Goal: Contribute content: Add original content to the website for others to see

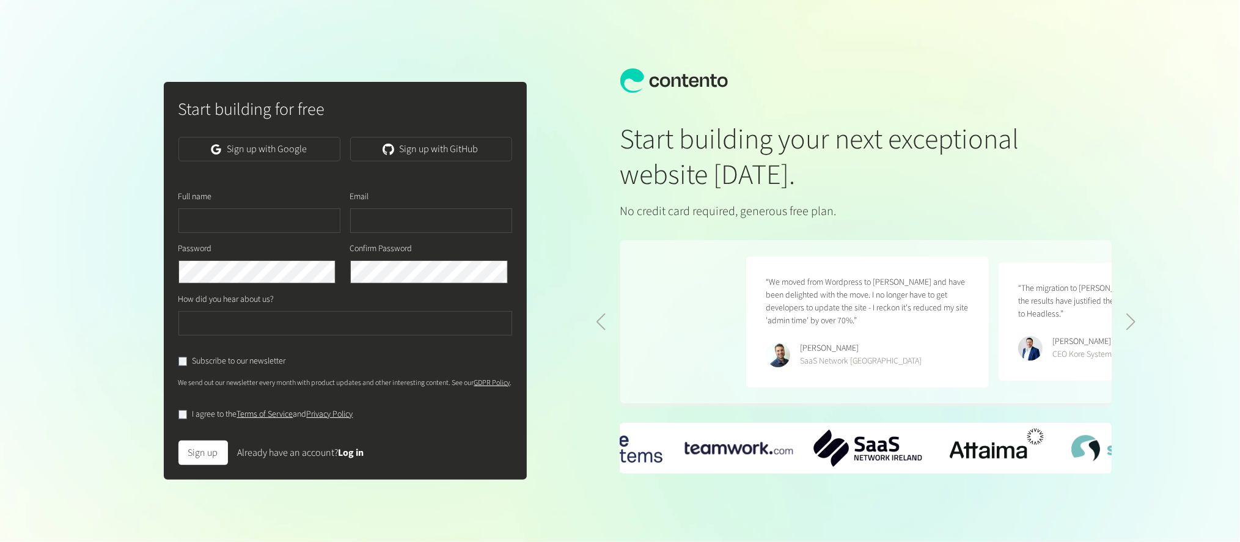
scroll to position [0, 504]
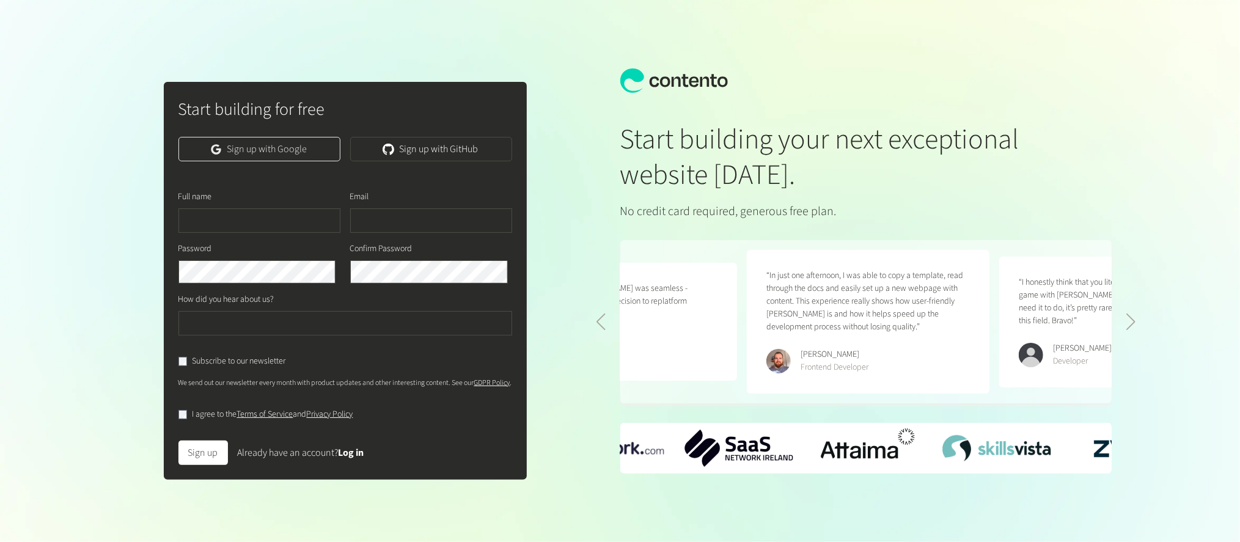
click at [266, 161] on link "Sign up with Google" at bounding box center [259, 149] width 162 height 24
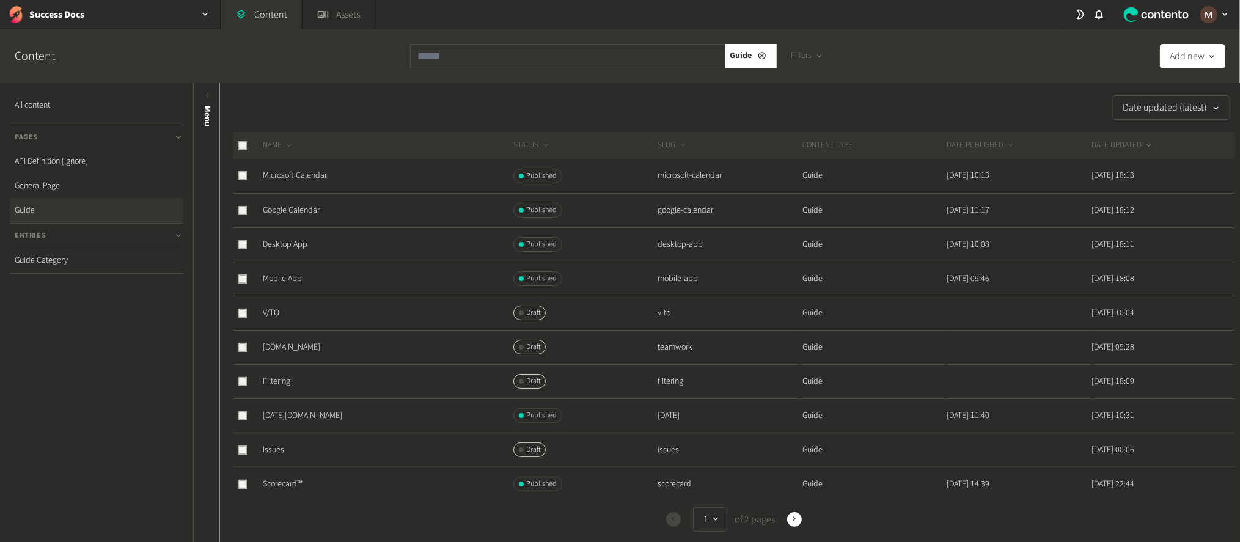
click at [740, 95] on div "Date updated (latest)" at bounding box center [726, 107] width 1017 height 24
click at [278, 238] on link "Desktop App" at bounding box center [285, 244] width 45 height 12
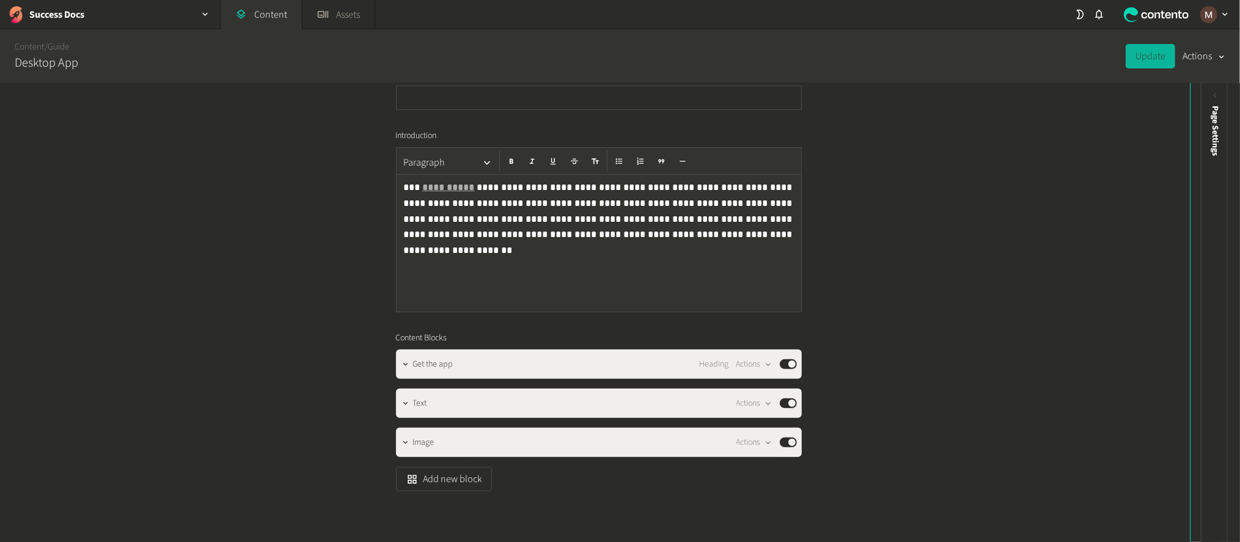
scroll to position [207, 0]
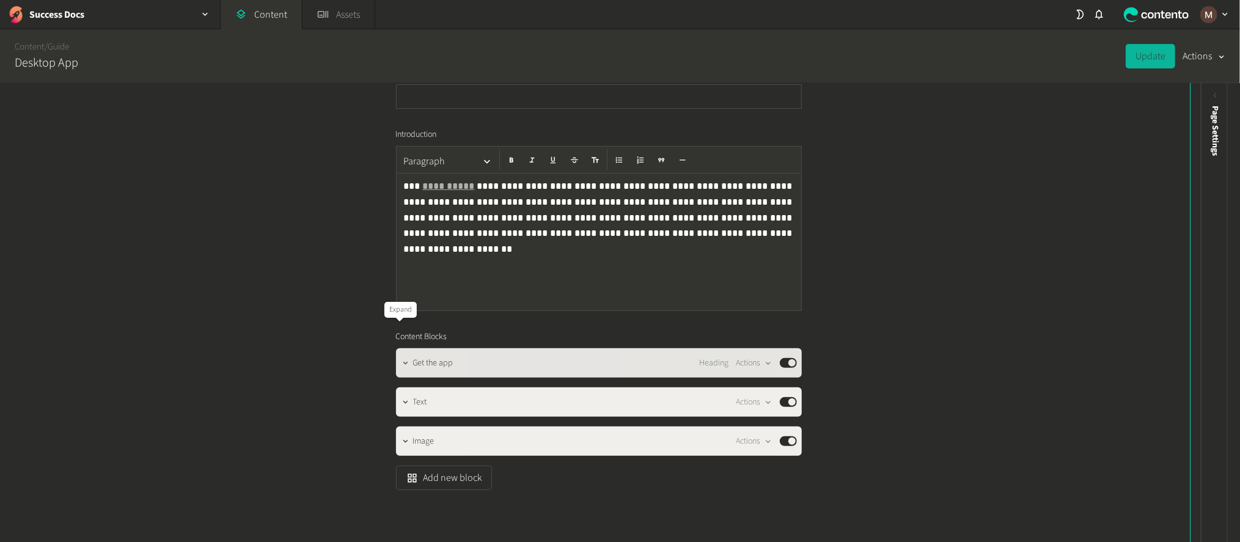
click at [401, 359] on icon "button" at bounding box center [405, 363] width 9 height 9
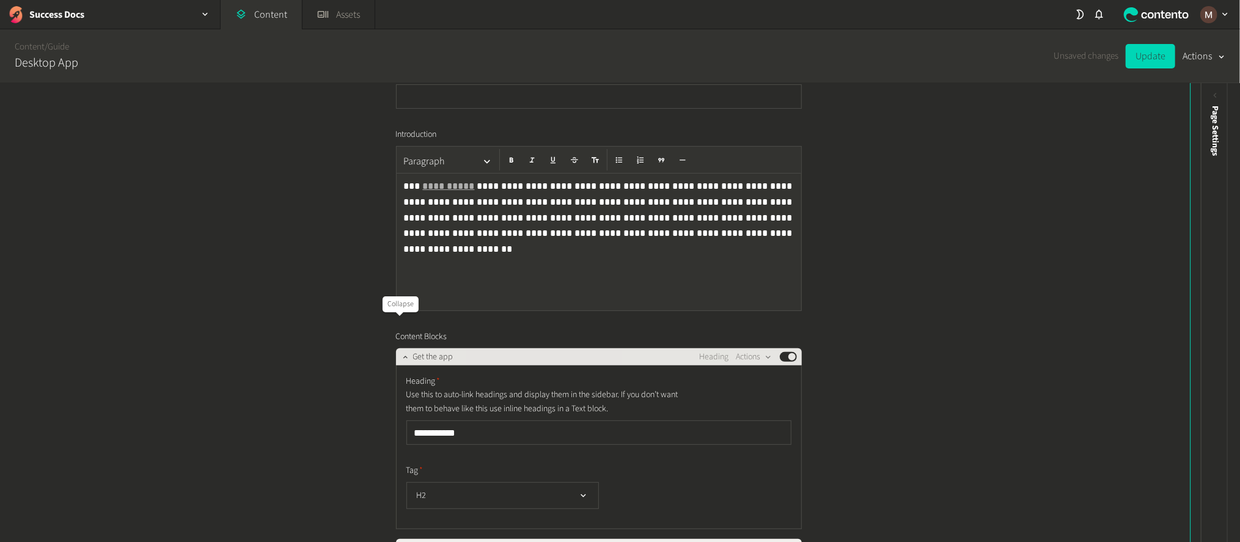
click at [401, 353] on icon "button" at bounding box center [405, 357] width 9 height 9
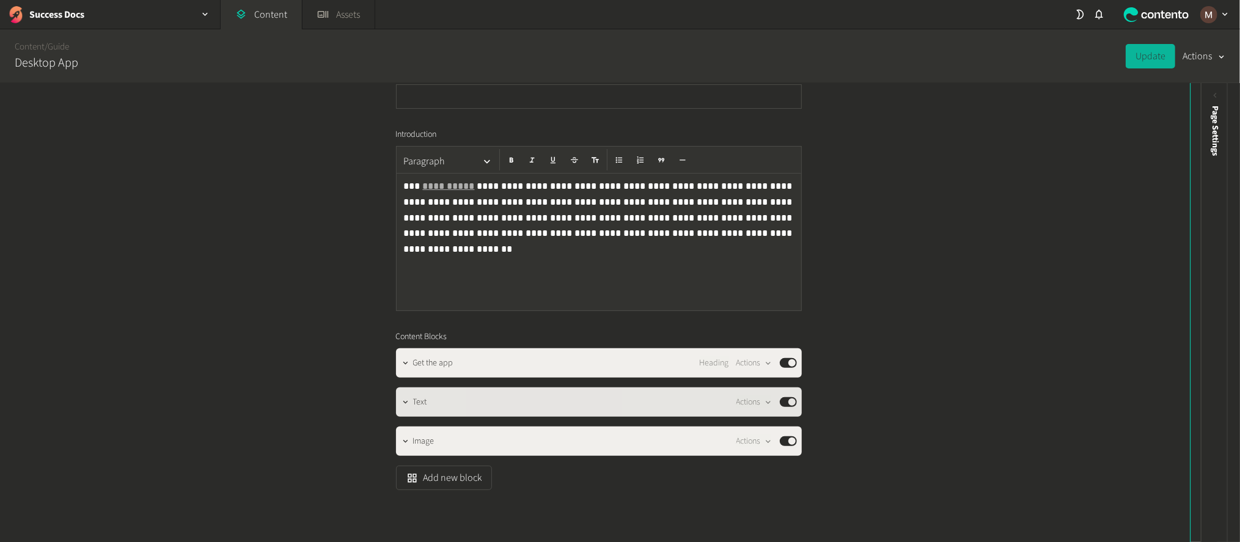
click at [403, 388] on div at bounding box center [406, 402] width 15 height 29
click at [401, 398] on icon "button" at bounding box center [405, 402] width 9 height 9
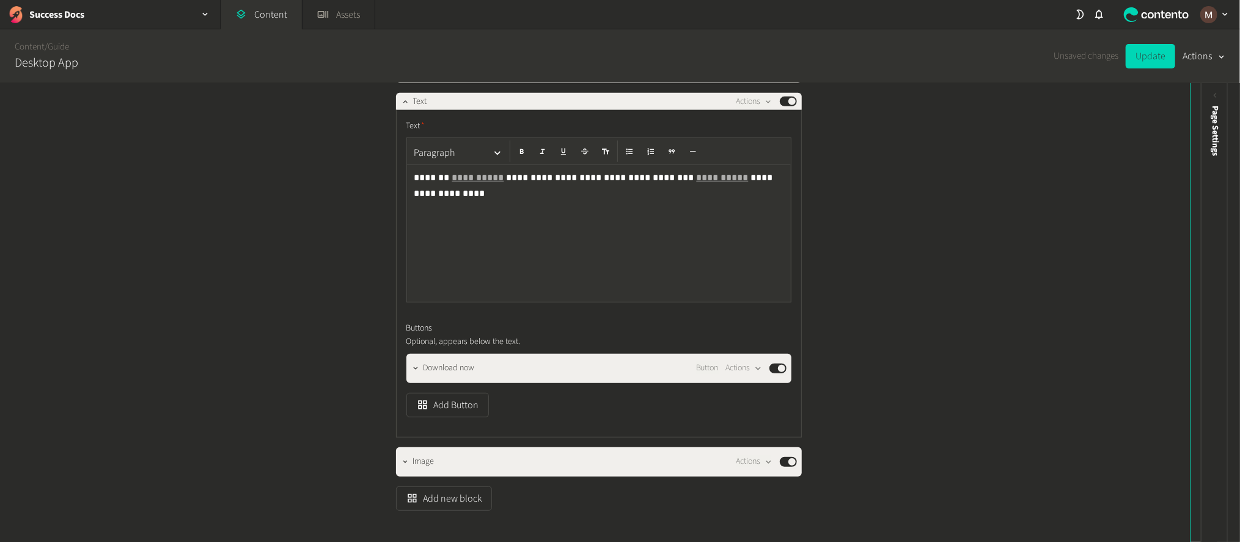
scroll to position [502, 0]
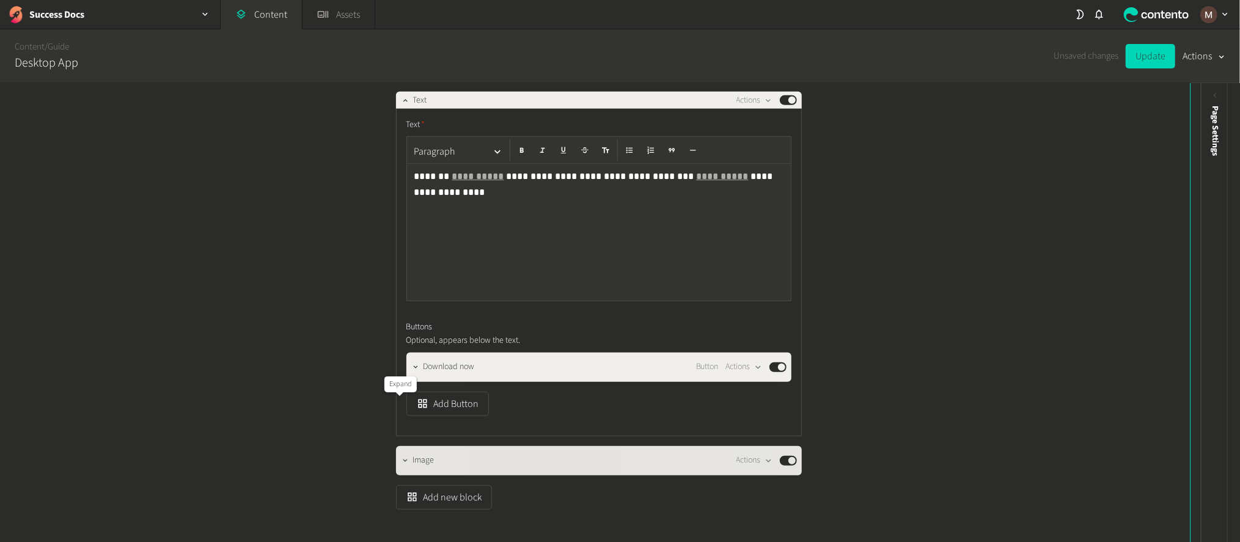
click at [399, 452] on button "button" at bounding box center [406, 459] width 15 height 15
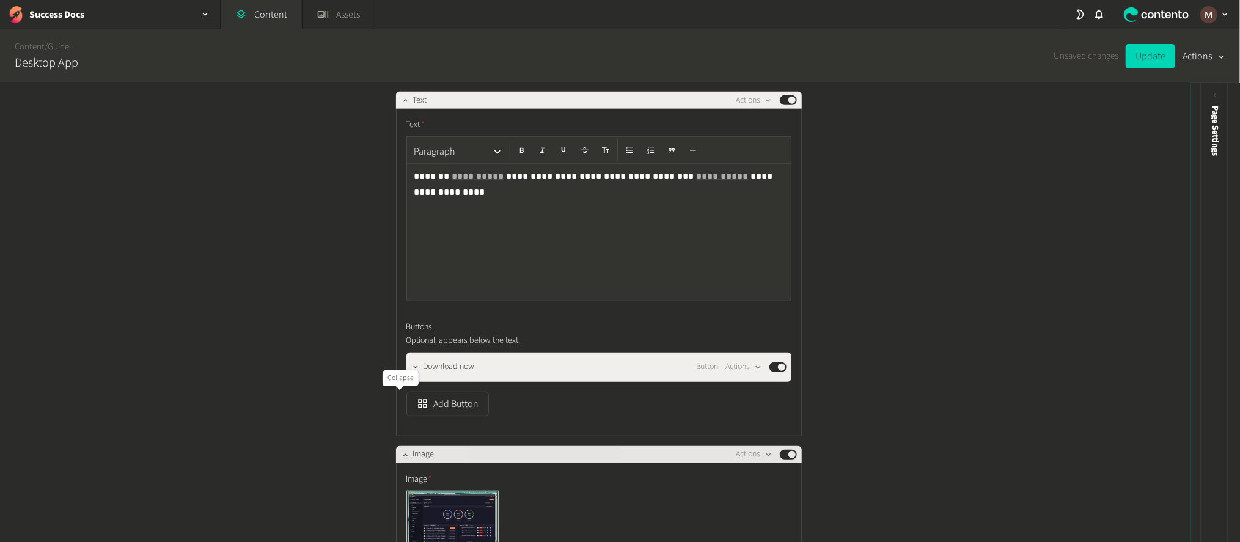
click at [399, 446] on button "button" at bounding box center [406, 453] width 15 height 15
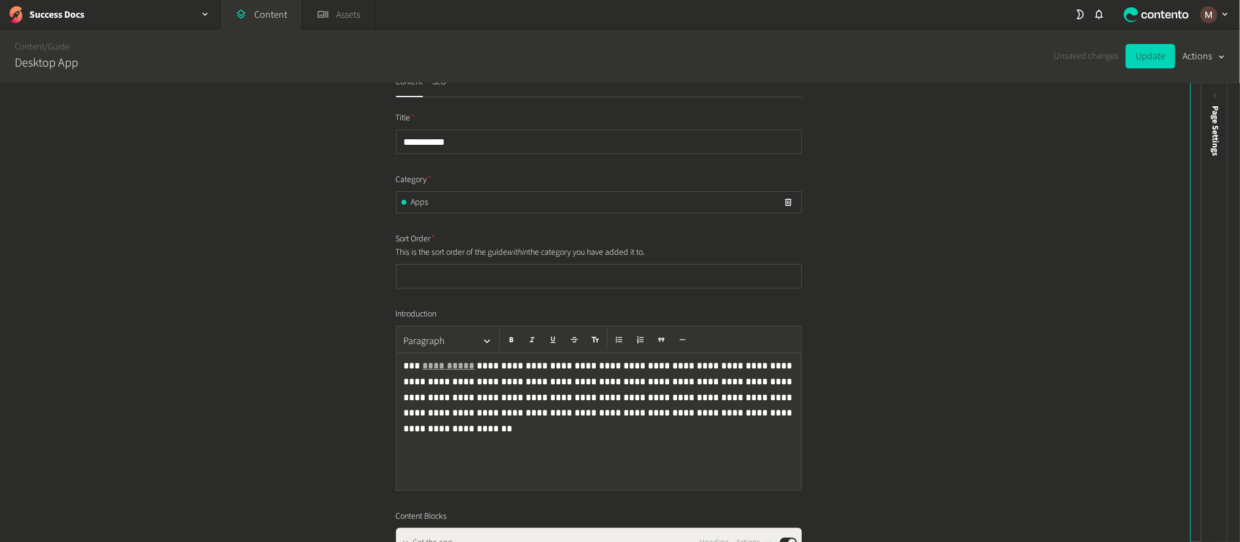
scroll to position [0, 0]
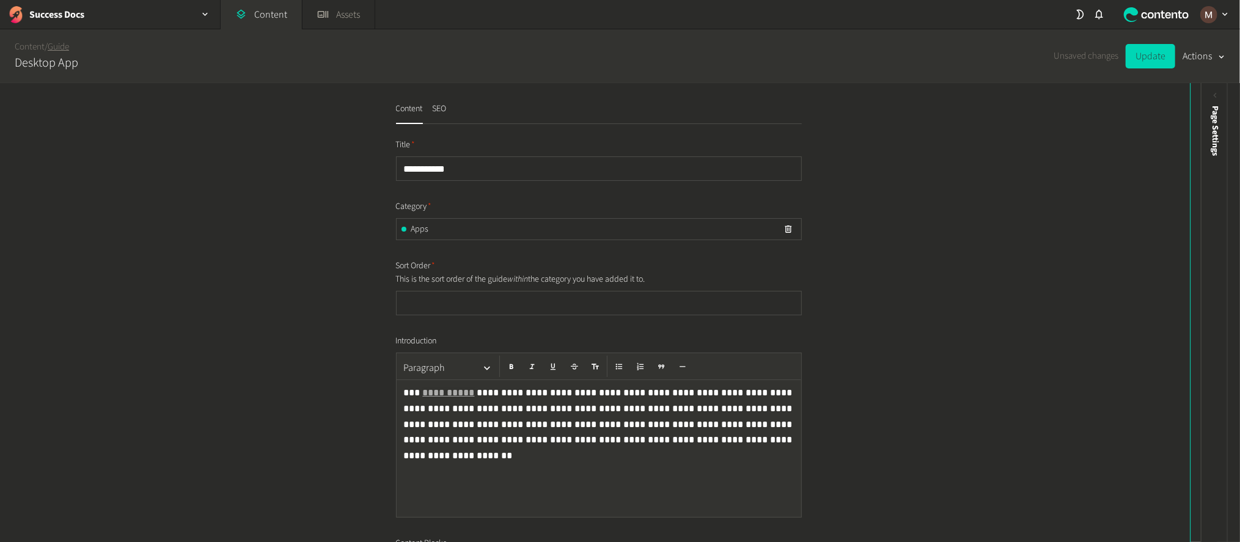
click at [56, 42] on link "Guide" at bounding box center [58, 46] width 21 height 13
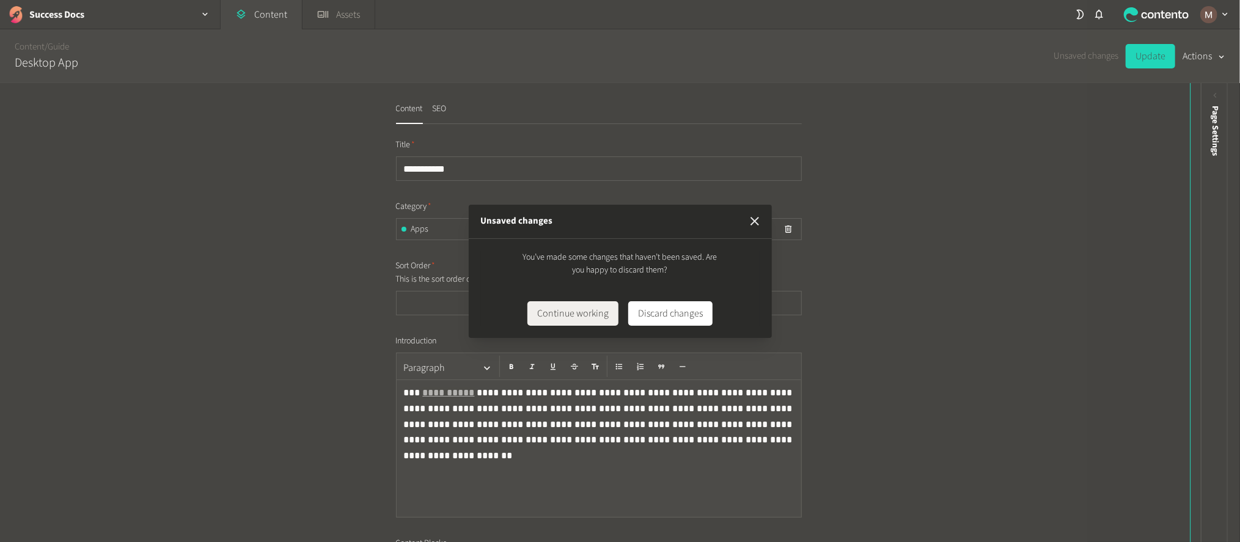
click at [754, 224] on icon "button" at bounding box center [755, 221] width 9 height 9
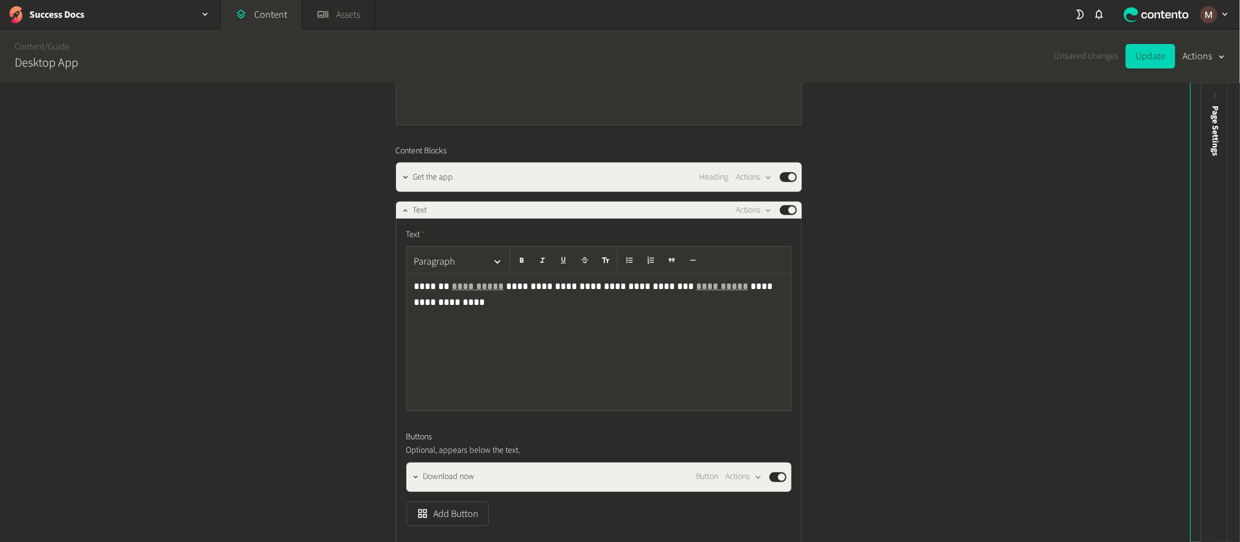
scroll to position [183, 0]
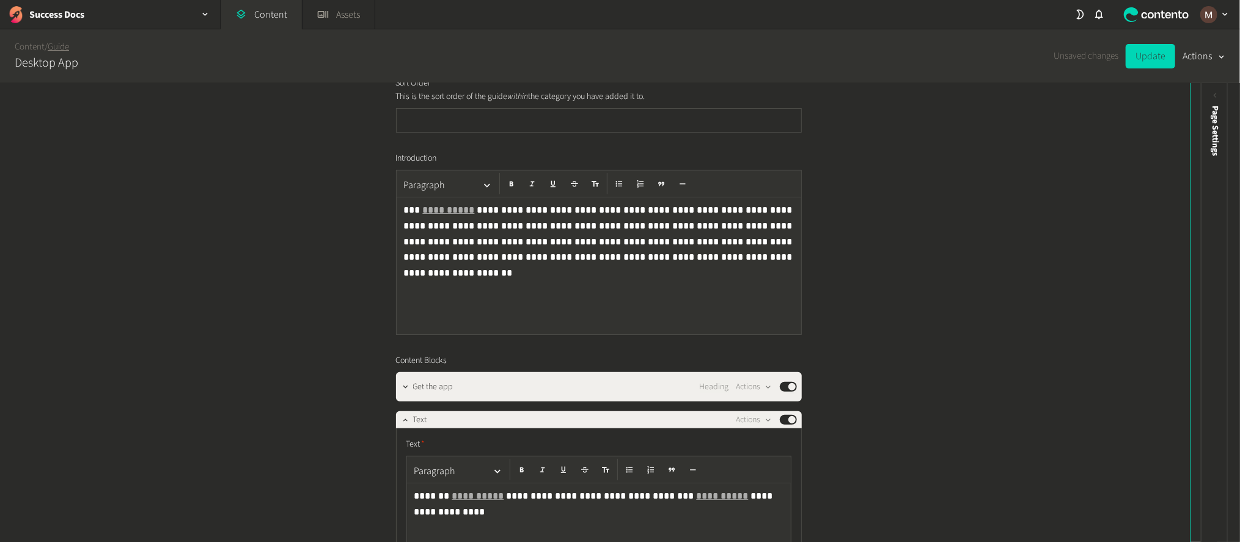
click at [61, 50] on link "Guide" at bounding box center [58, 46] width 21 height 13
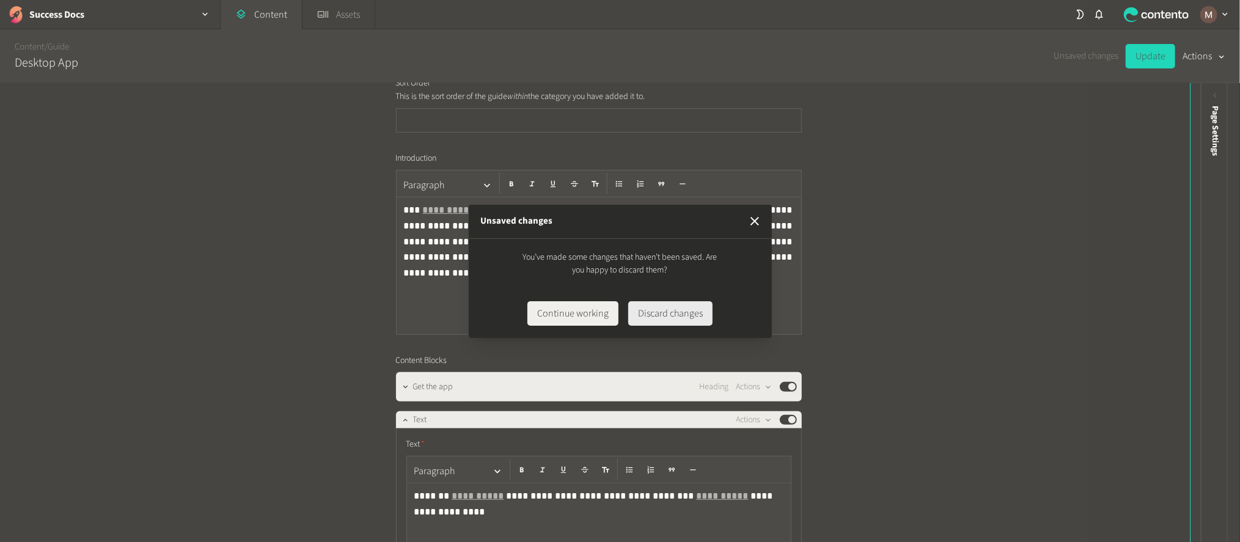
click at [649, 312] on button "Discard changes" at bounding box center [670, 313] width 84 height 24
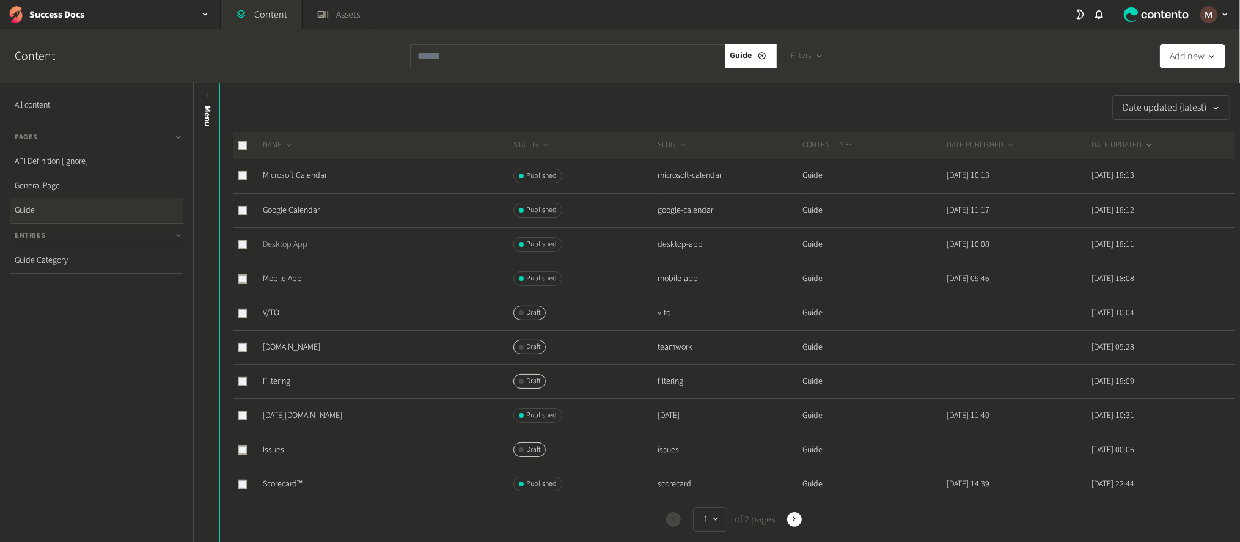
click at [287, 238] on link "Desktop App" at bounding box center [285, 244] width 45 height 12
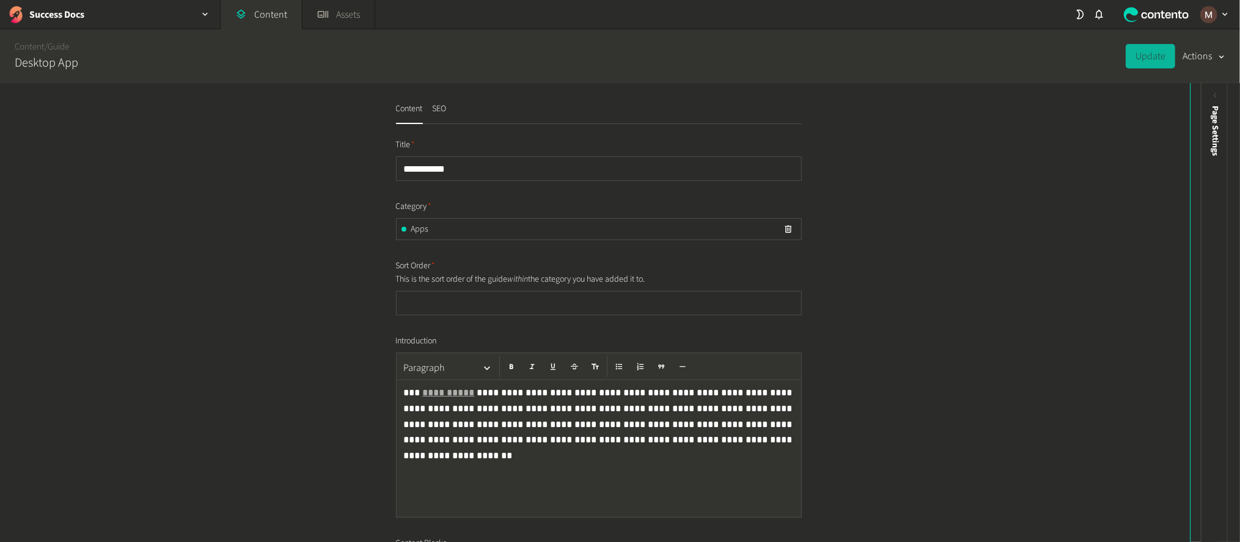
scroll to position [207, 0]
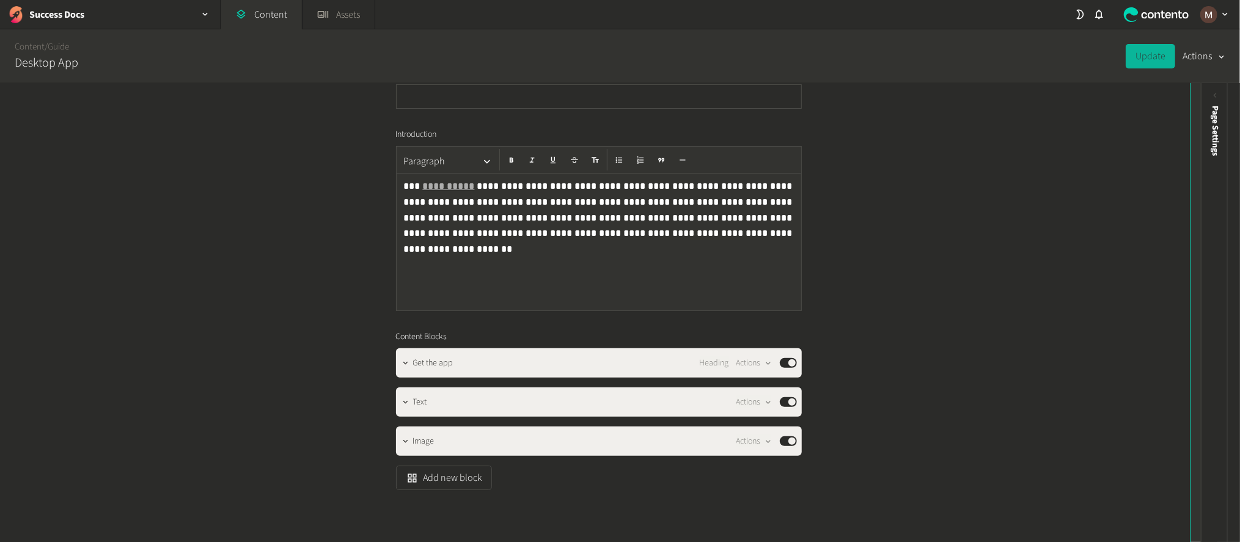
click at [1199, 92] on icon at bounding box center [1204, 95] width 10 height 10
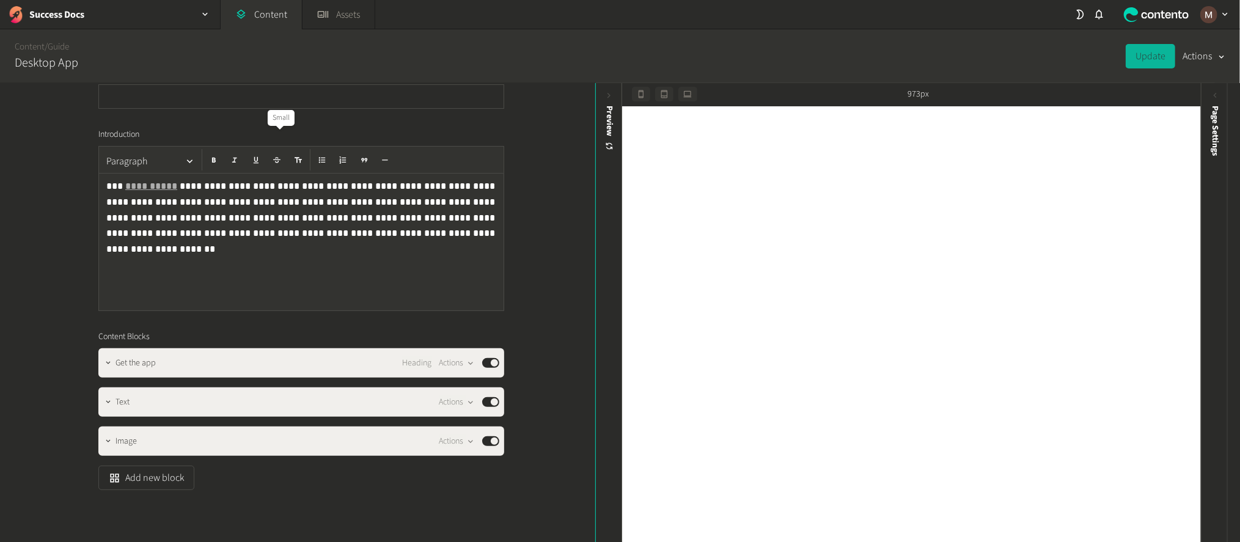
scroll to position [0, 0]
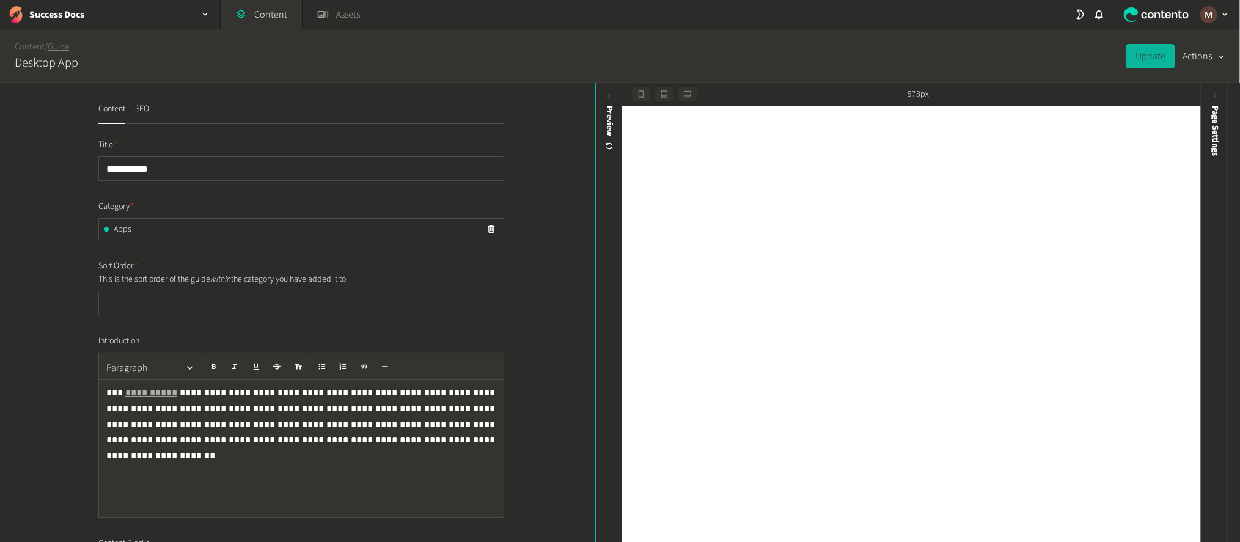
click at [51, 44] on link "Guide" at bounding box center [58, 46] width 21 height 13
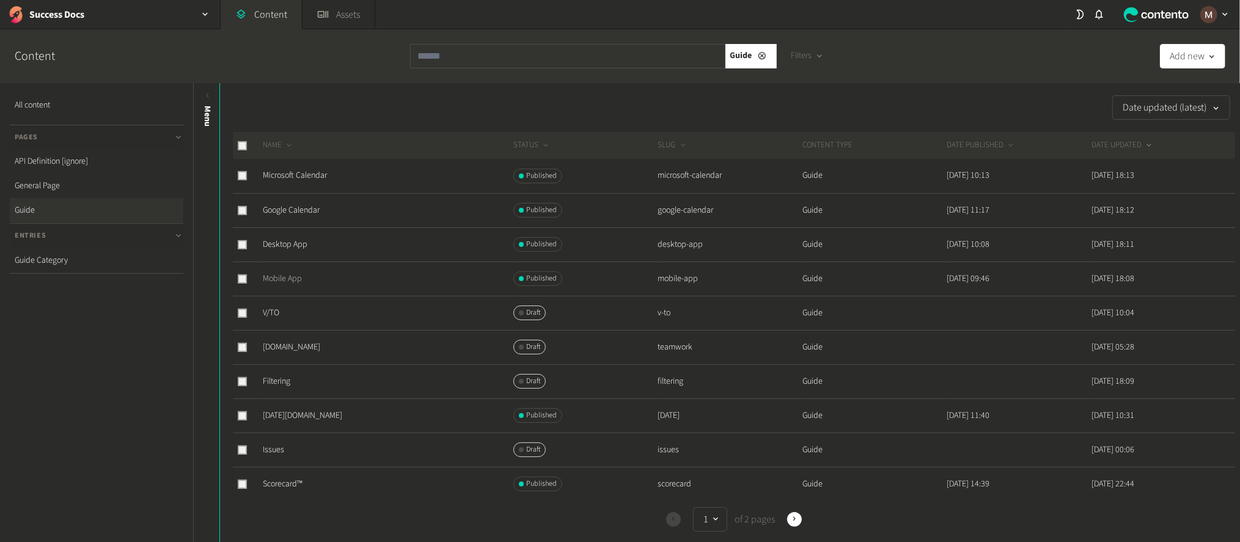
click at [289, 273] on link "Mobile App" at bounding box center [282, 279] width 39 height 12
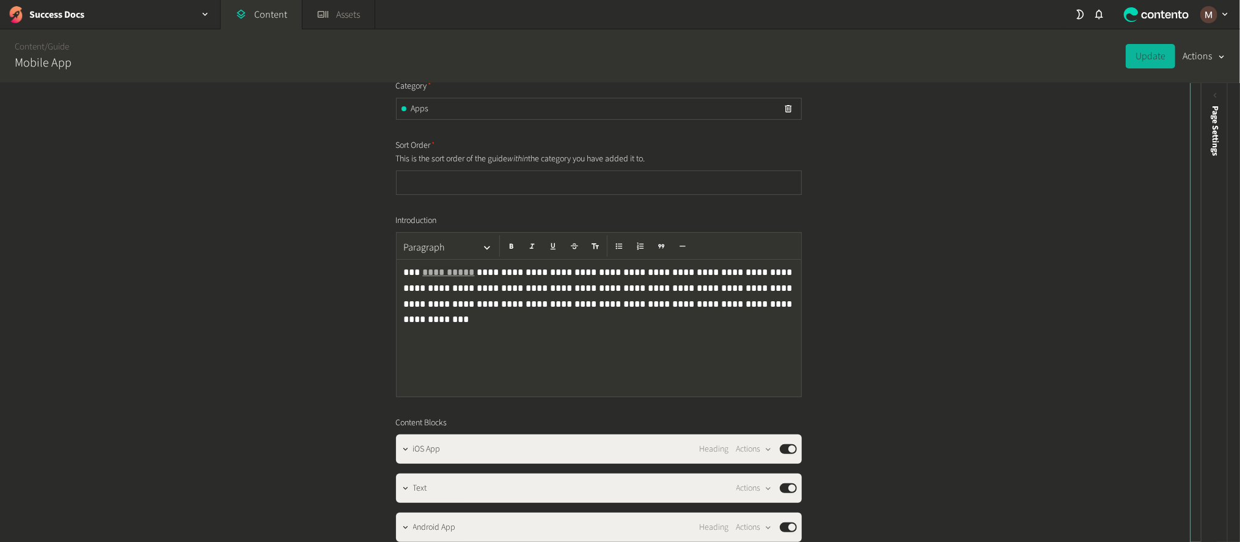
scroll to position [243, 0]
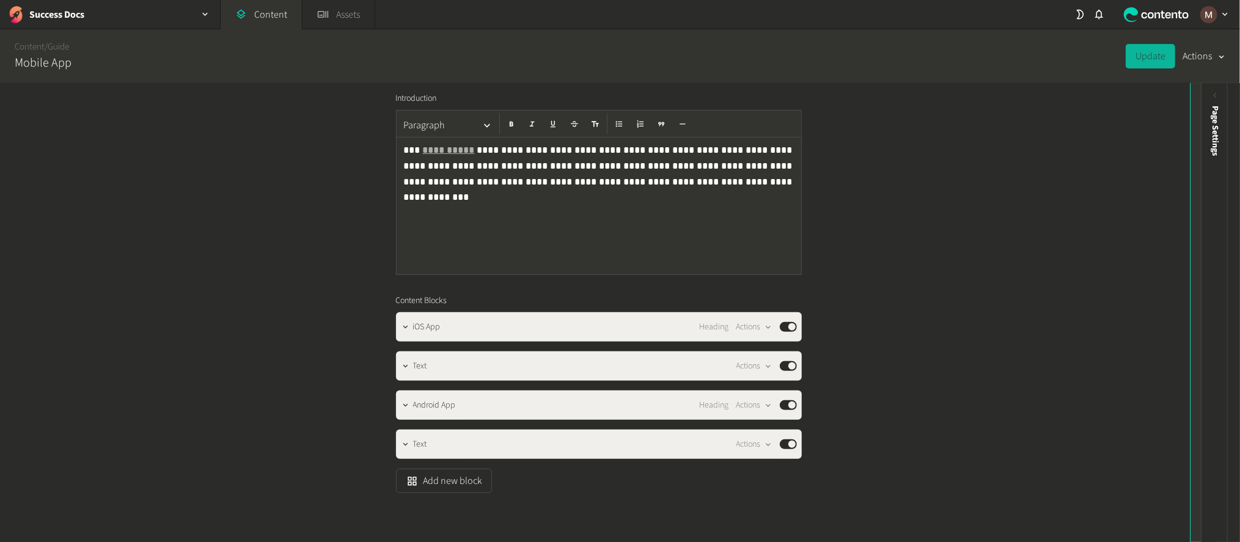
click at [1205, 94] on icon at bounding box center [1204, 95] width 10 height 10
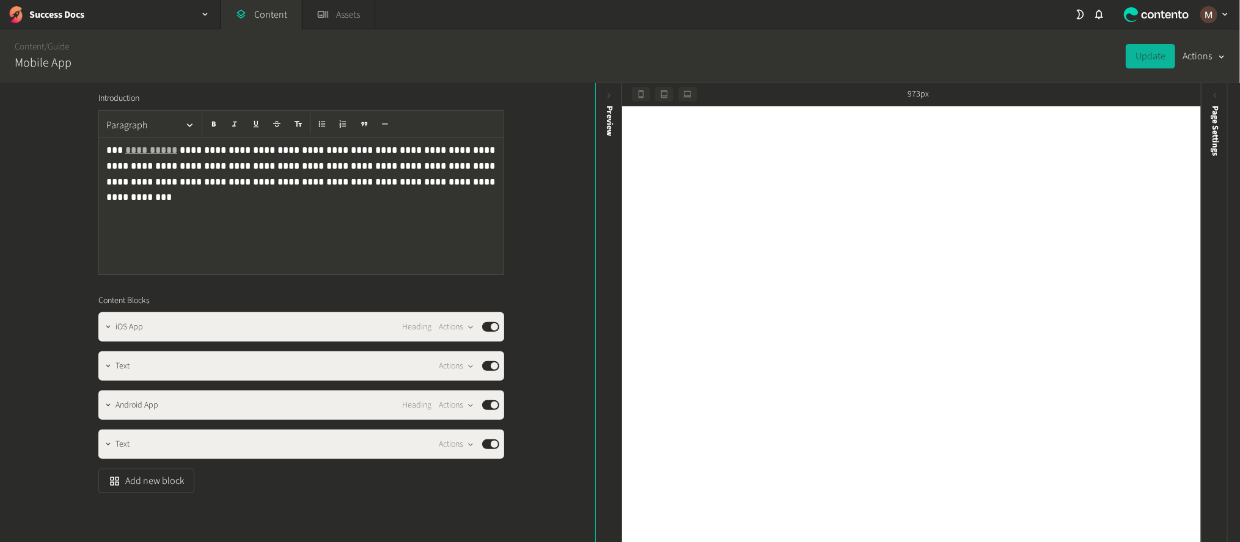
click at [565, 143] on div "**********" at bounding box center [297, 313] width 595 height 461
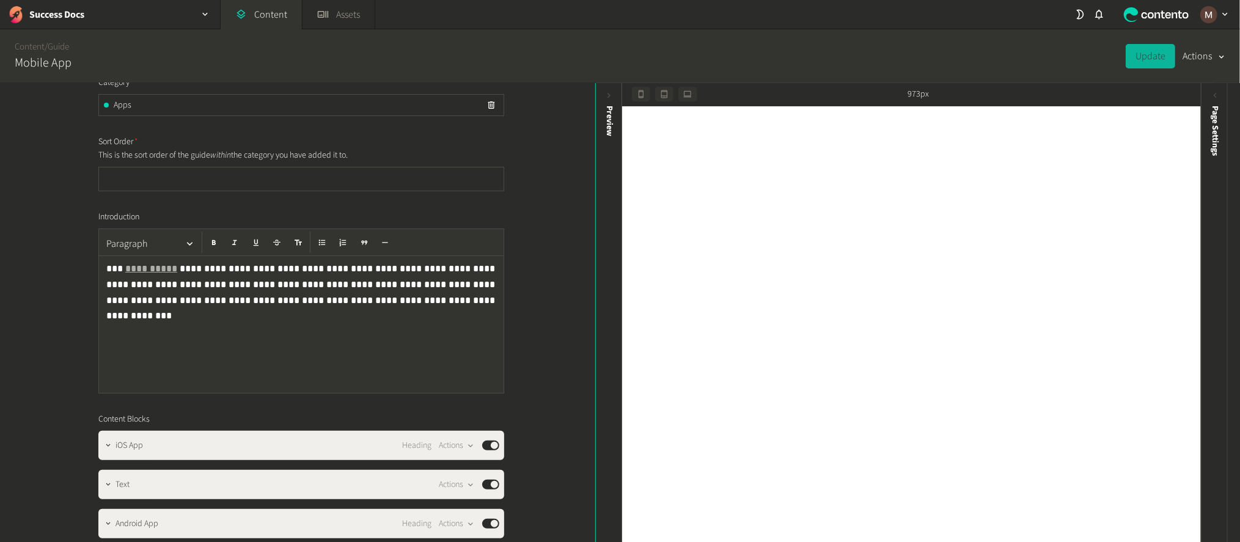
scroll to position [0, 0]
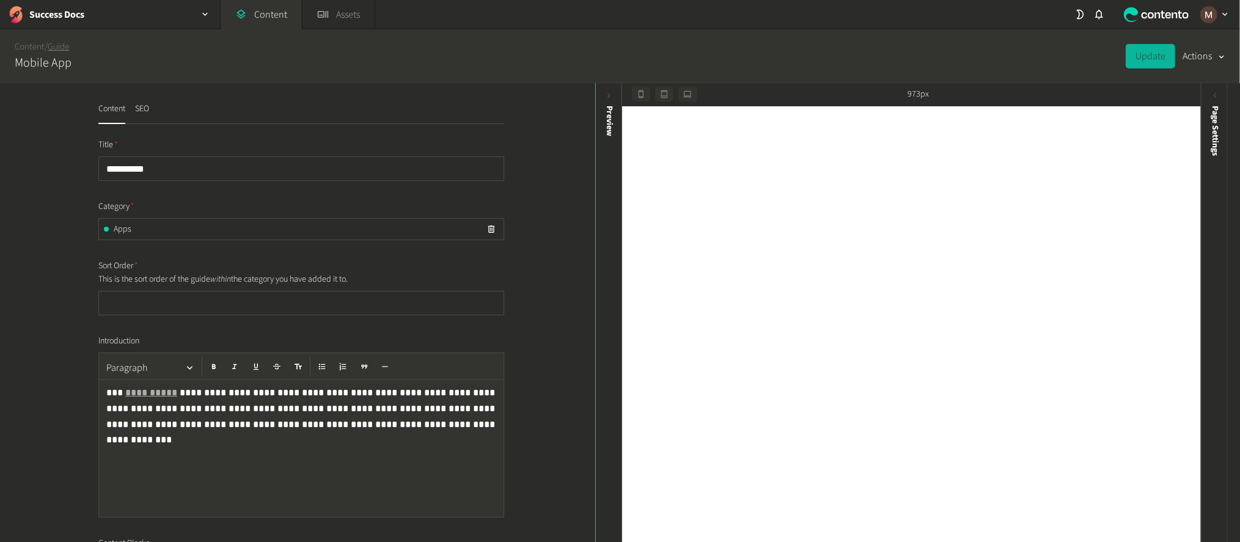
click at [61, 46] on link "Guide" at bounding box center [58, 46] width 21 height 13
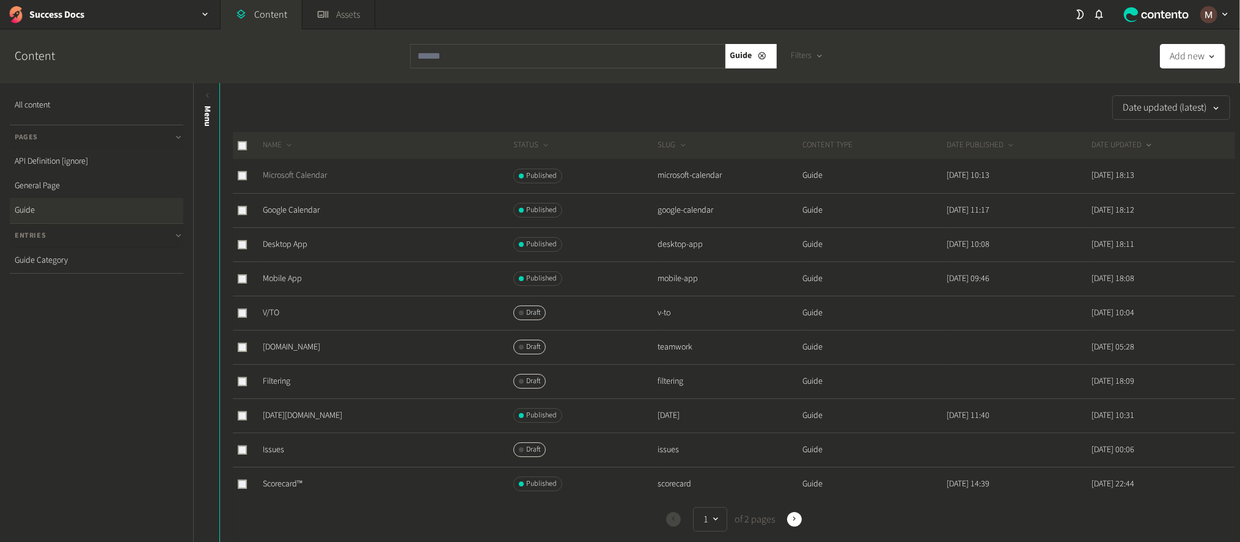
click at [306, 169] on link "Microsoft Calendar" at bounding box center [295, 175] width 64 height 12
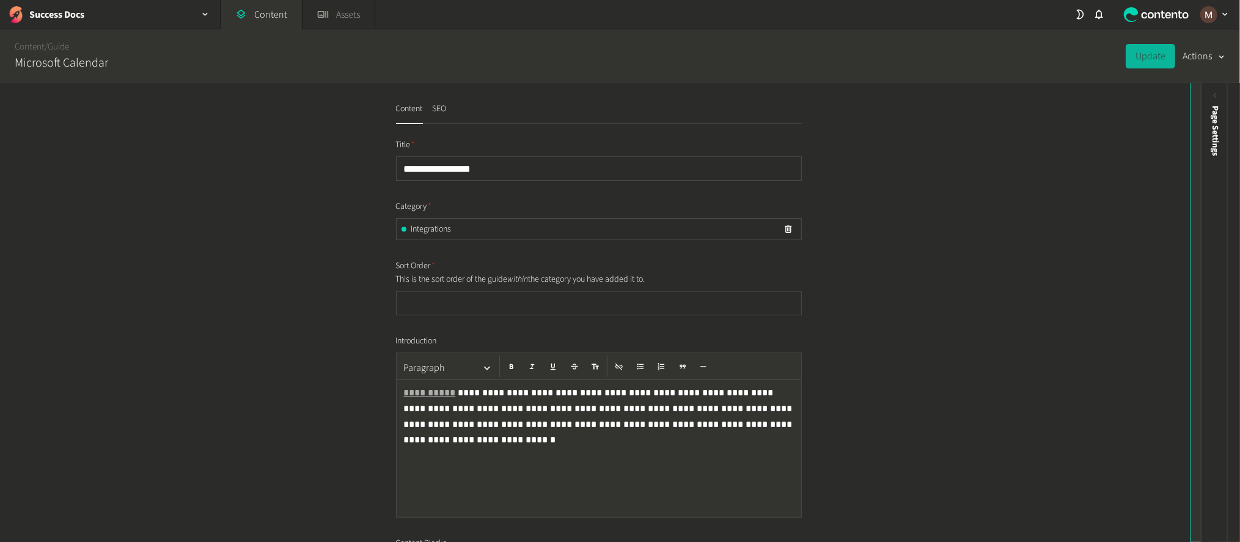
click at [1197, 93] on div "Preview" at bounding box center [1204, 200] width 27 height 220
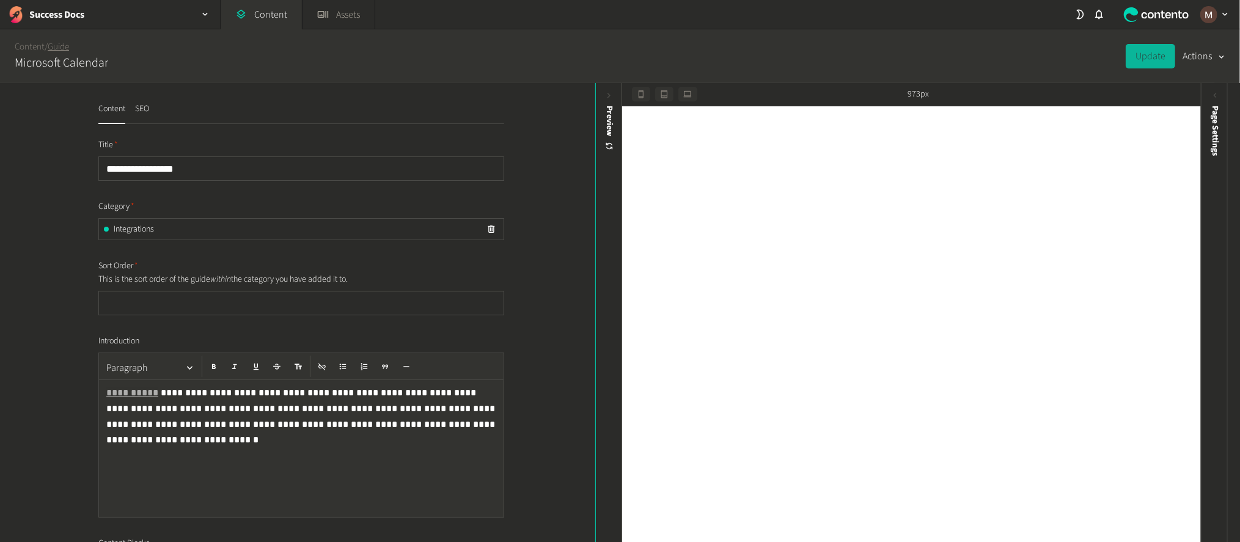
click at [59, 46] on link "Guide" at bounding box center [58, 46] width 21 height 13
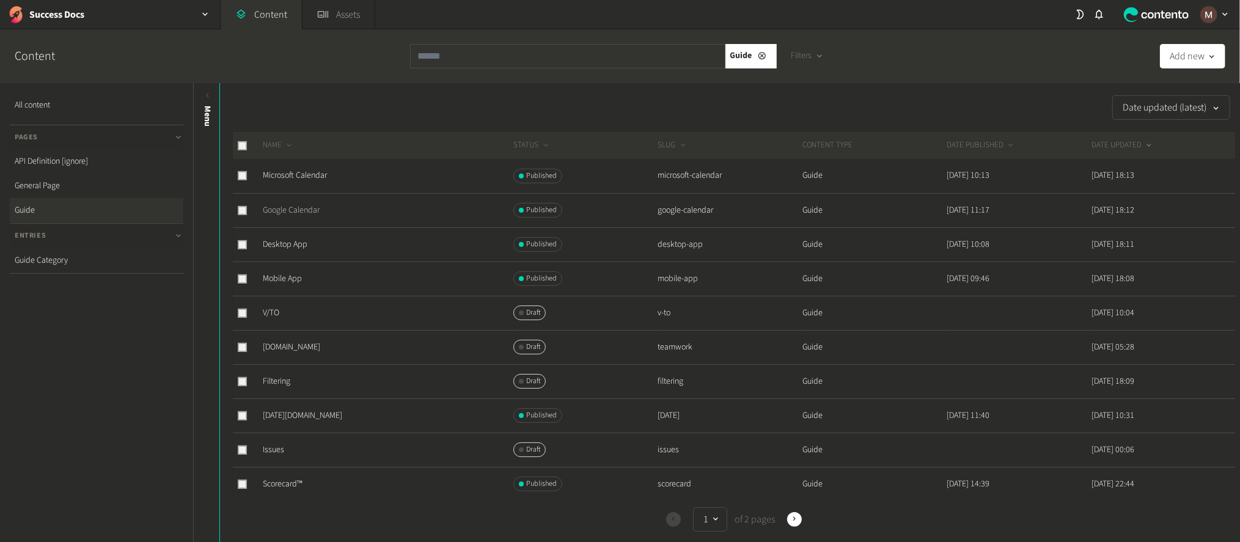
click at [308, 204] on link "Google Calendar" at bounding box center [291, 210] width 57 height 12
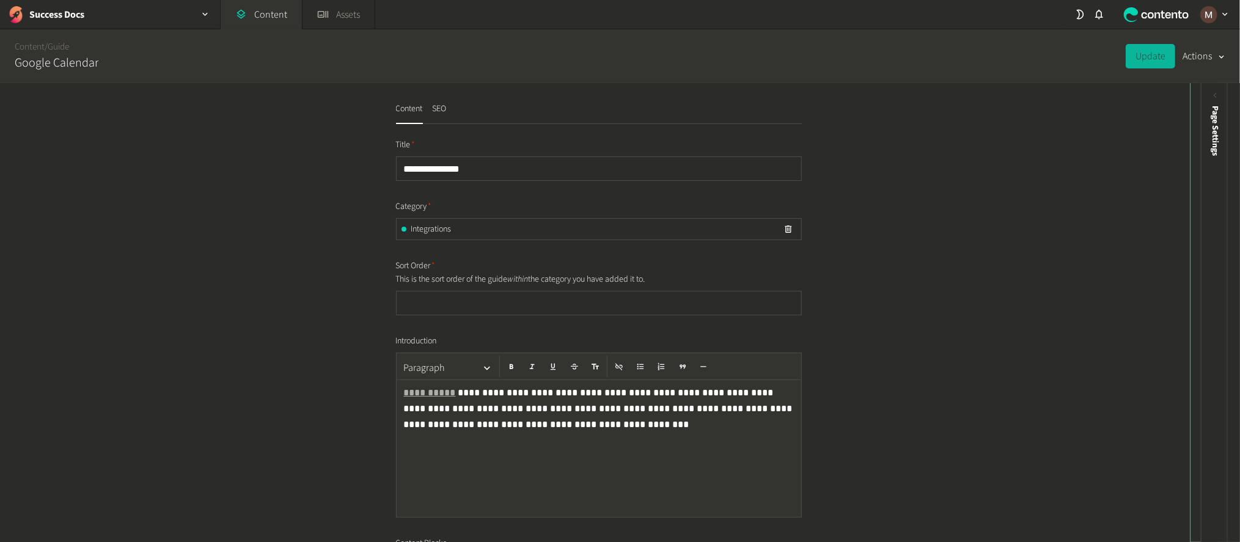
scroll to position [274, 0]
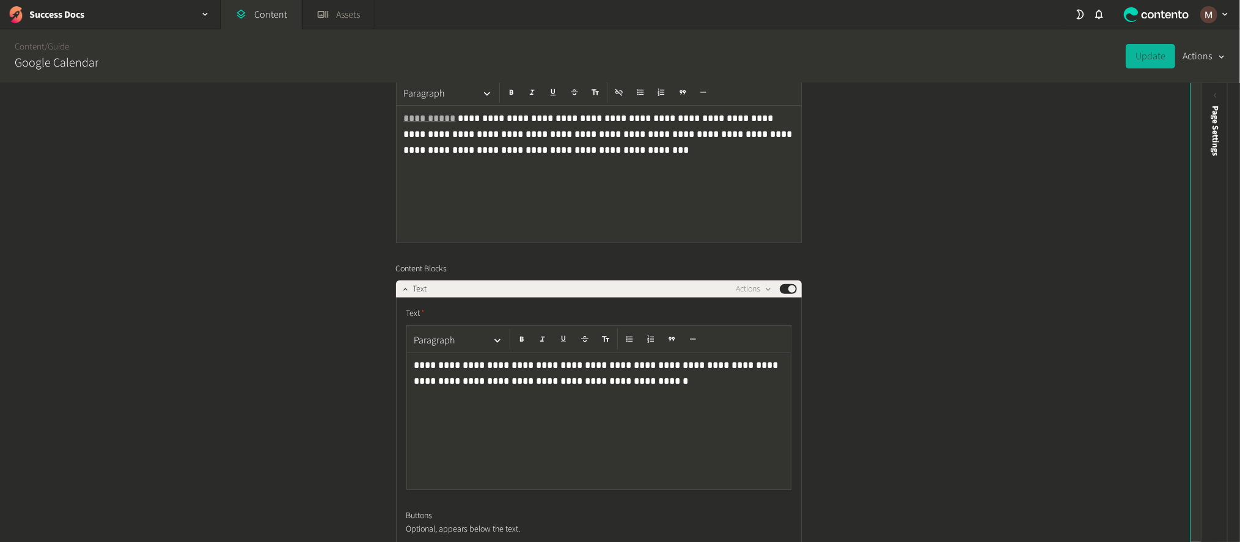
click at [1203, 97] on icon at bounding box center [1204, 95] width 10 height 10
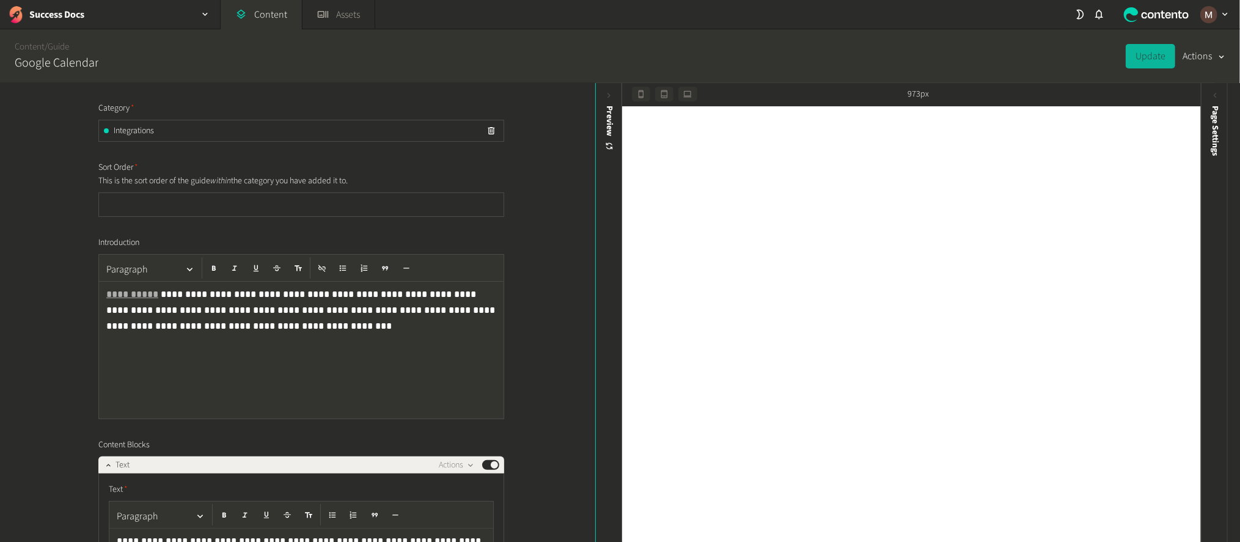
scroll to position [0, 0]
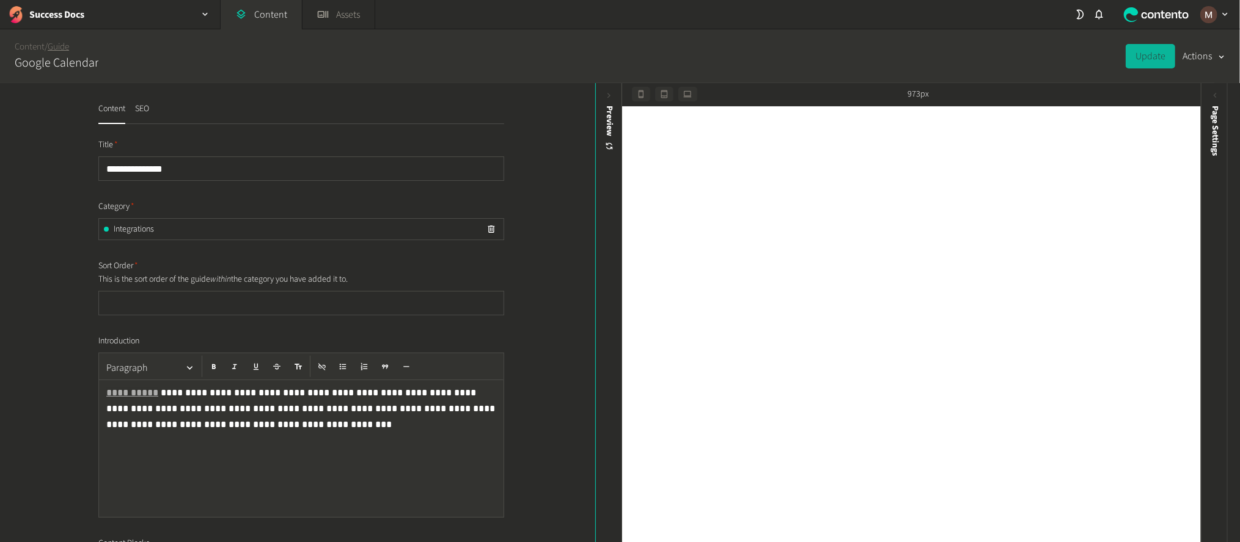
click at [62, 46] on link "Guide" at bounding box center [58, 46] width 21 height 13
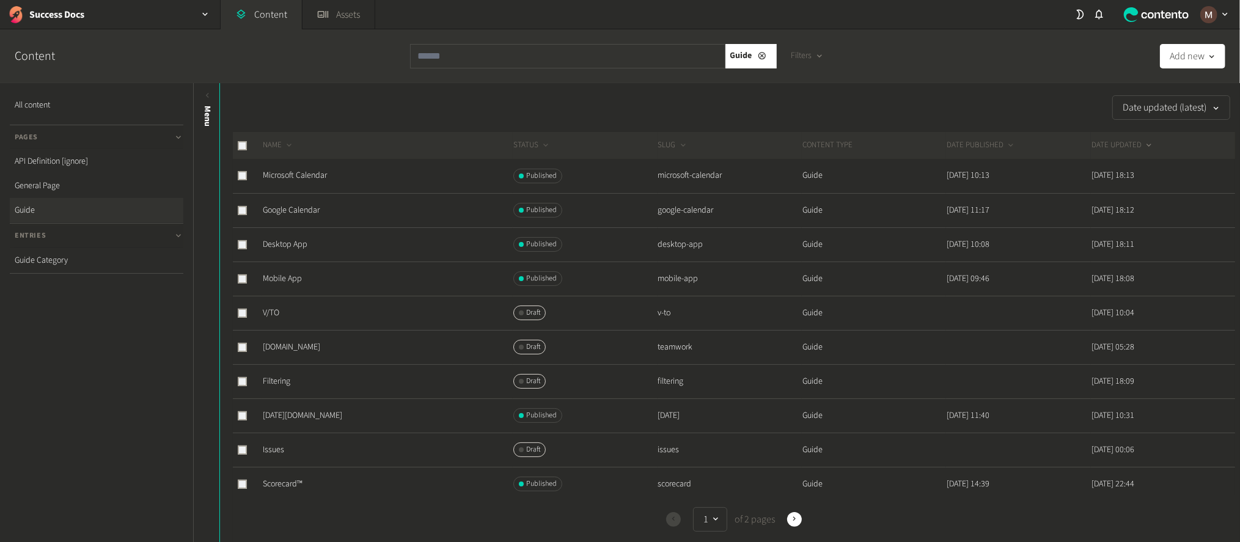
scroll to position [91, 0]
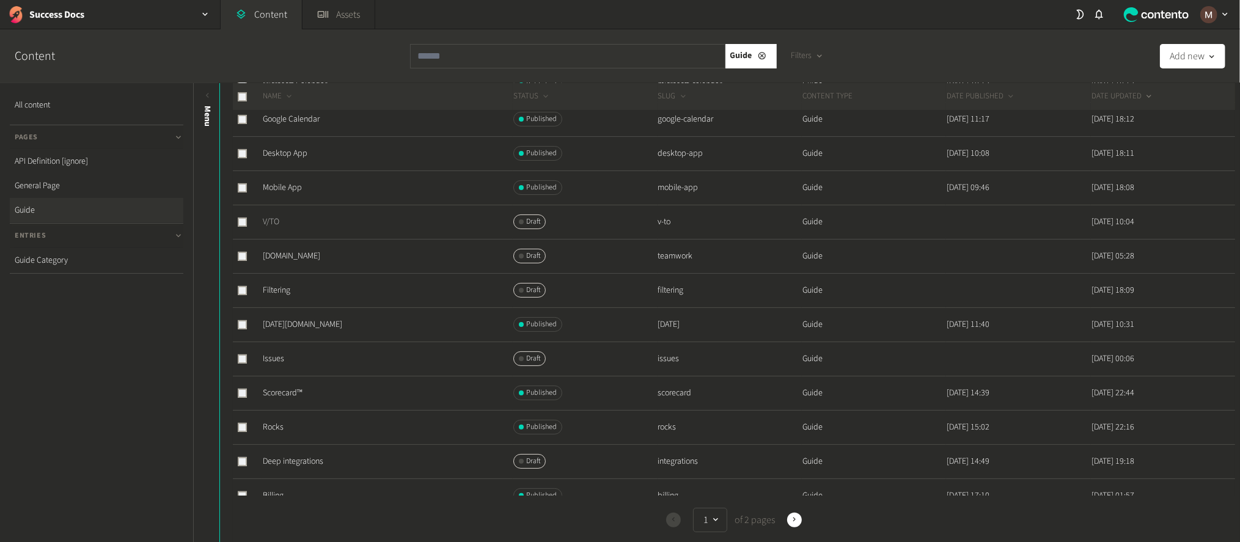
click at [265, 216] on link "V/TO" at bounding box center [271, 222] width 17 height 12
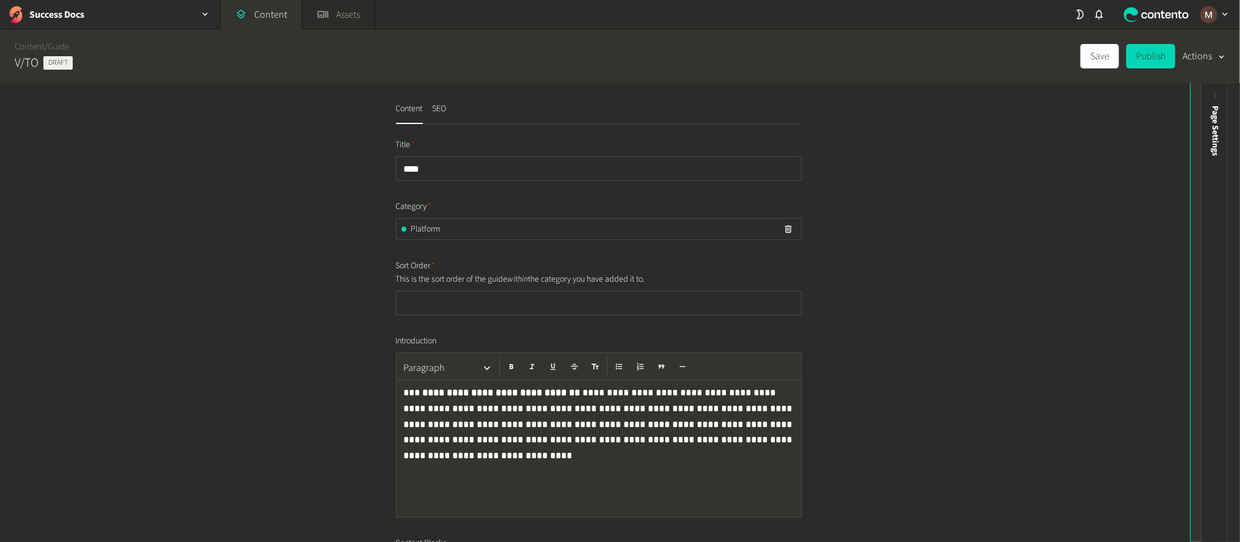
click at [1197, 94] on div "Preview" at bounding box center [1204, 200] width 27 height 220
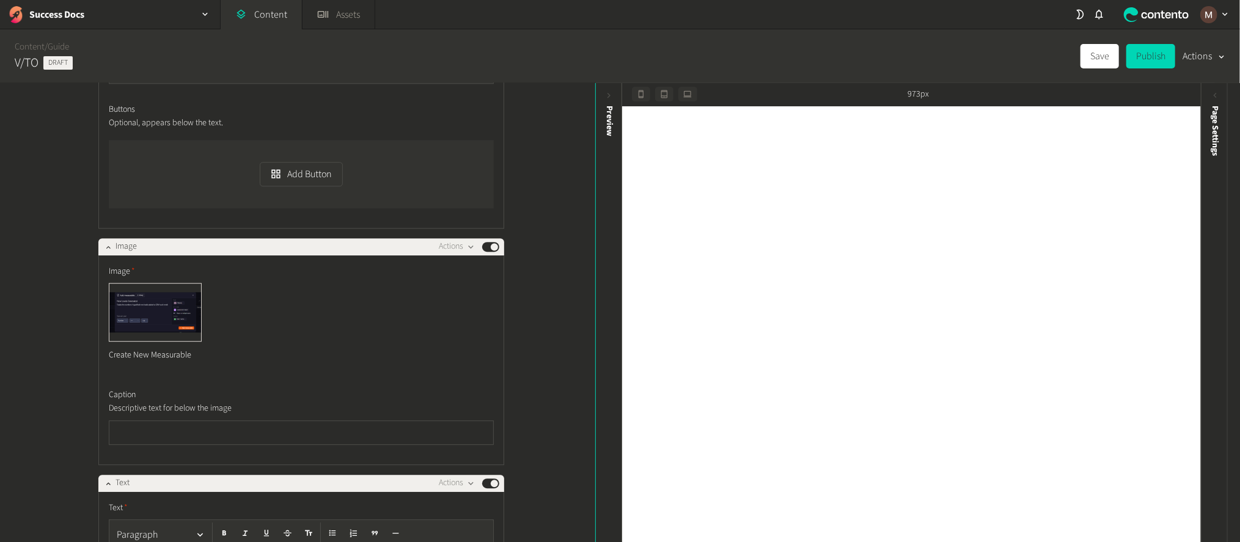
scroll to position [16319, 0]
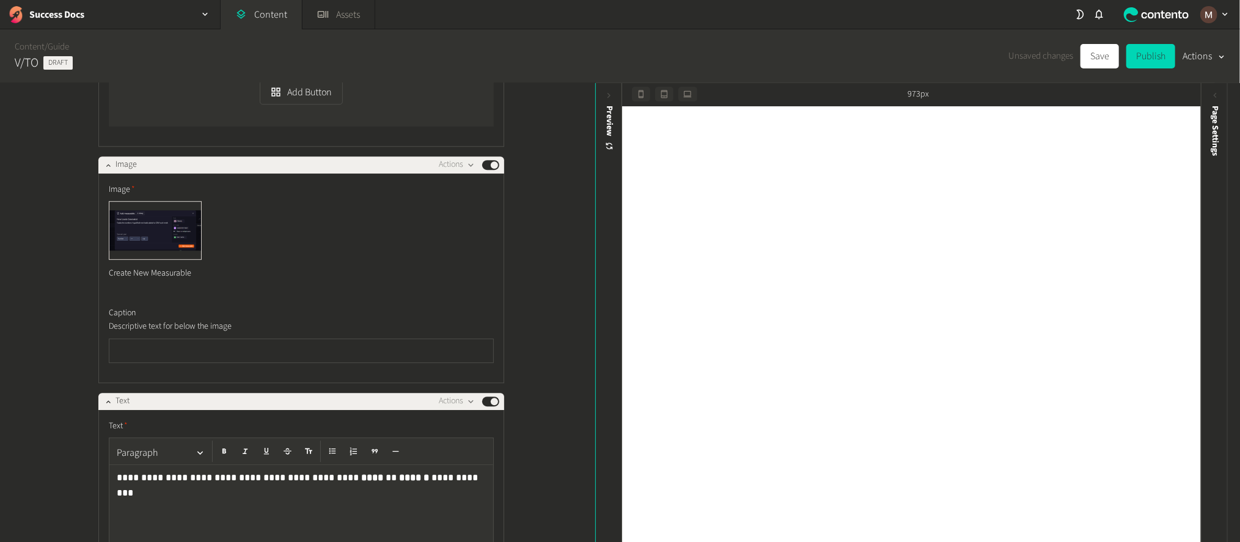
scroll to position [16411, 0]
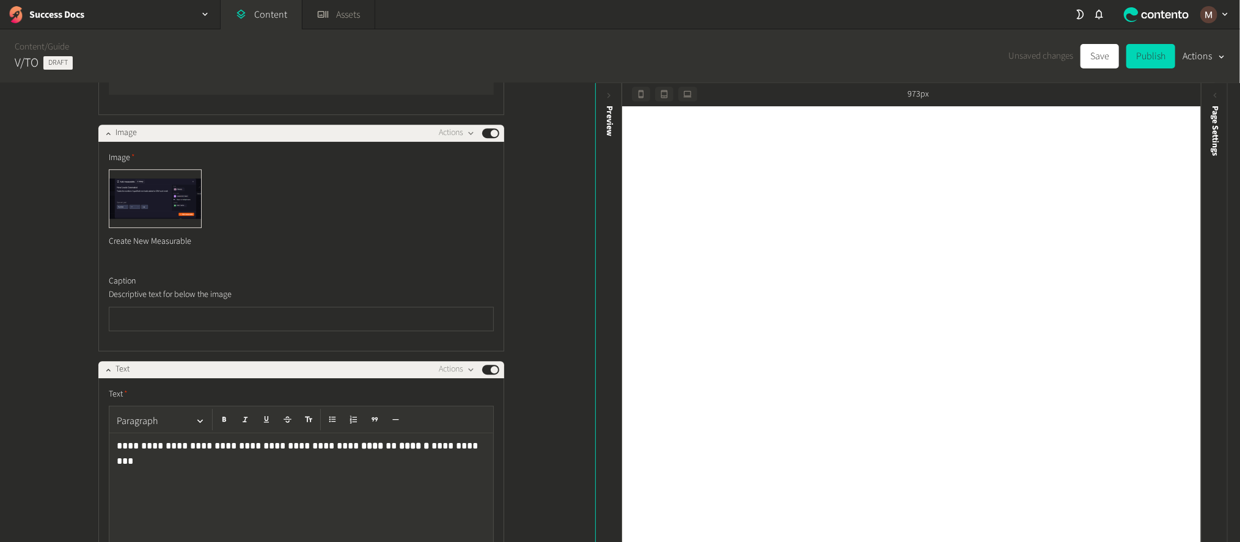
drag, startPoint x: 175, startPoint y: 250, endPoint x: 130, endPoint y: 250, distance: 45.2
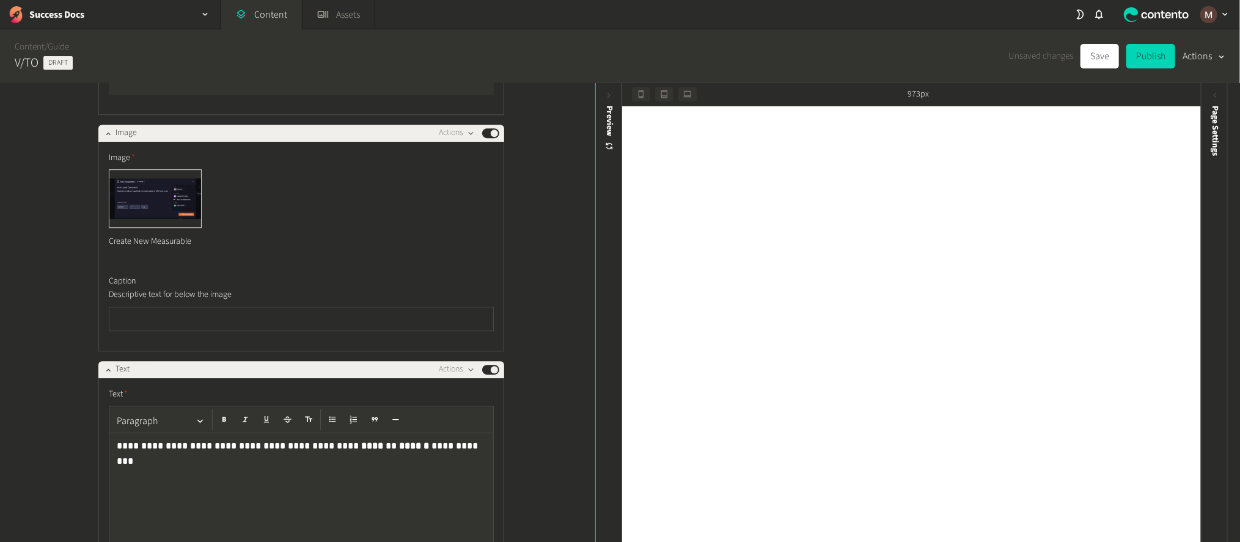
drag, startPoint x: 182, startPoint y: 307, endPoint x: 128, endPoint y: 305, distance: 54.4
drag, startPoint x: 347, startPoint y: 334, endPoint x: 117, endPoint y: 224, distance: 255.1
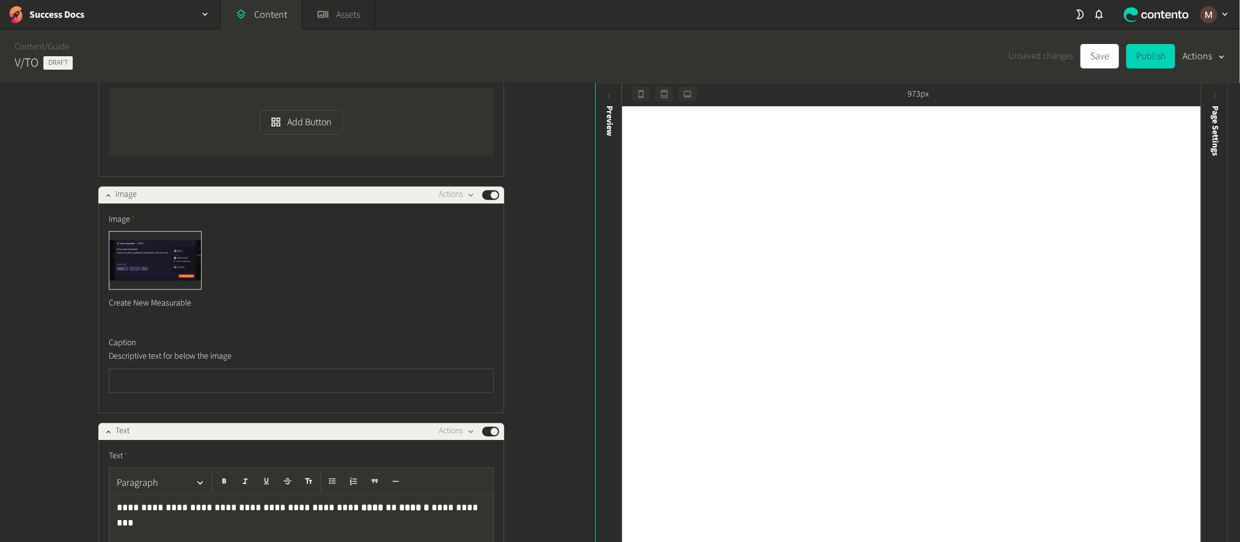
scroll to position [16319, 0]
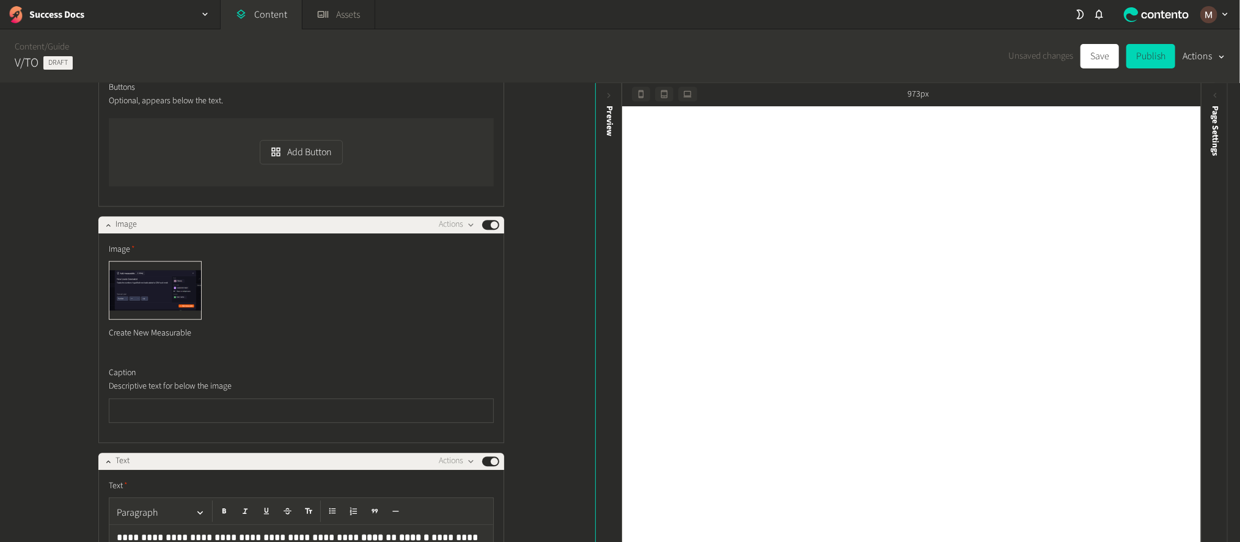
drag, startPoint x: 267, startPoint y: 397, endPoint x: 235, endPoint y: 393, distance: 32.0
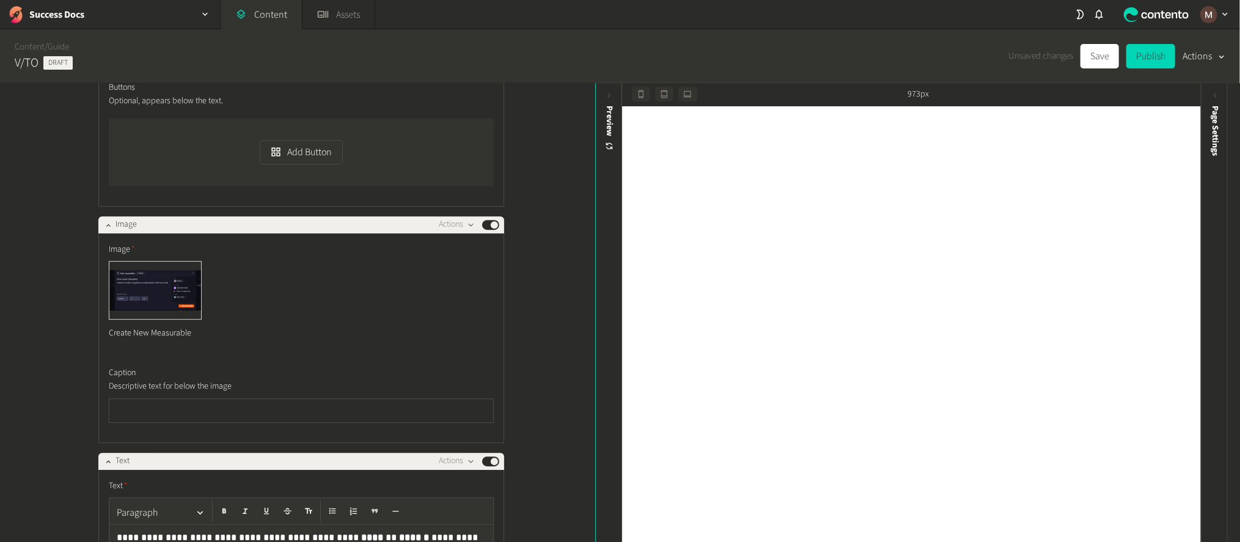
click at [565, 328] on div "**********" at bounding box center [297, 313] width 595 height 461
click at [553, 361] on div "**********" at bounding box center [297, 313] width 595 height 461
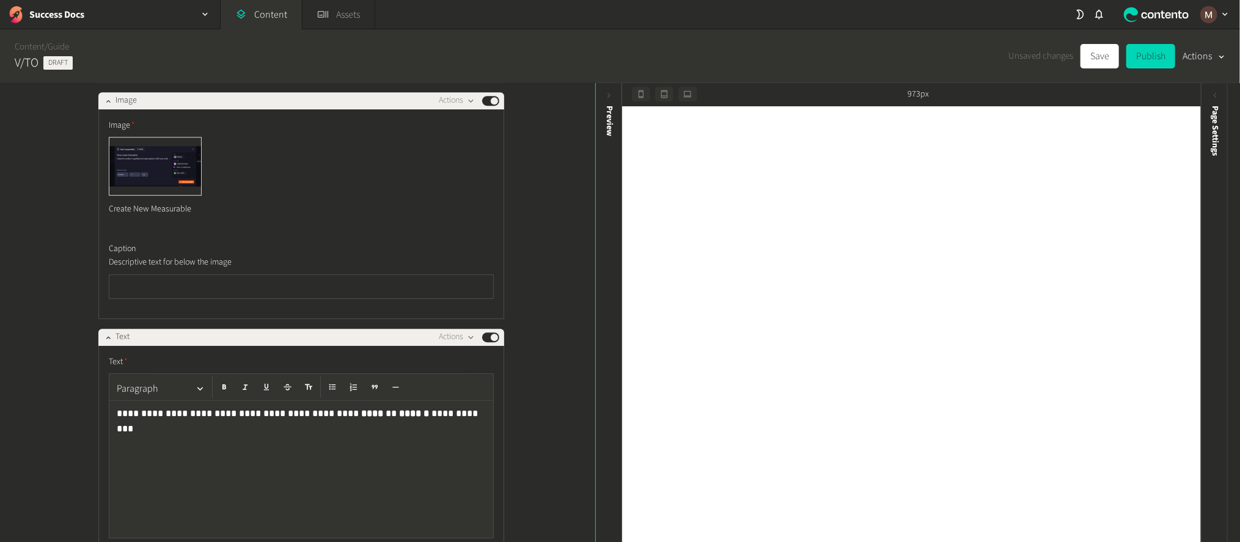
scroll to position [16411, 0]
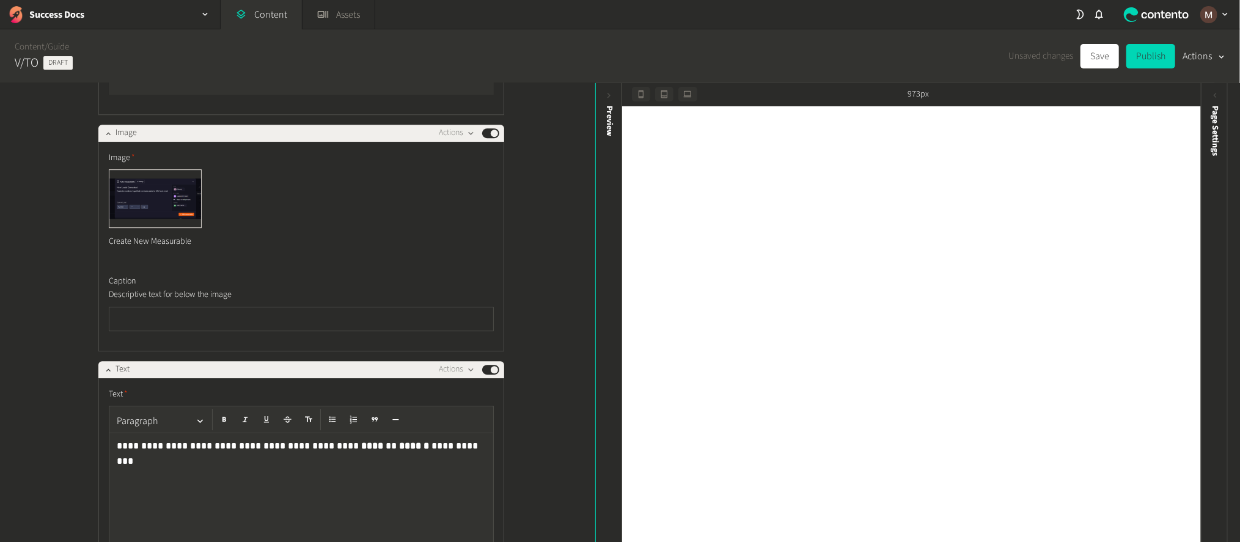
drag, startPoint x: 401, startPoint y: 173, endPoint x: 136, endPoint y: 163, distance: 265.5
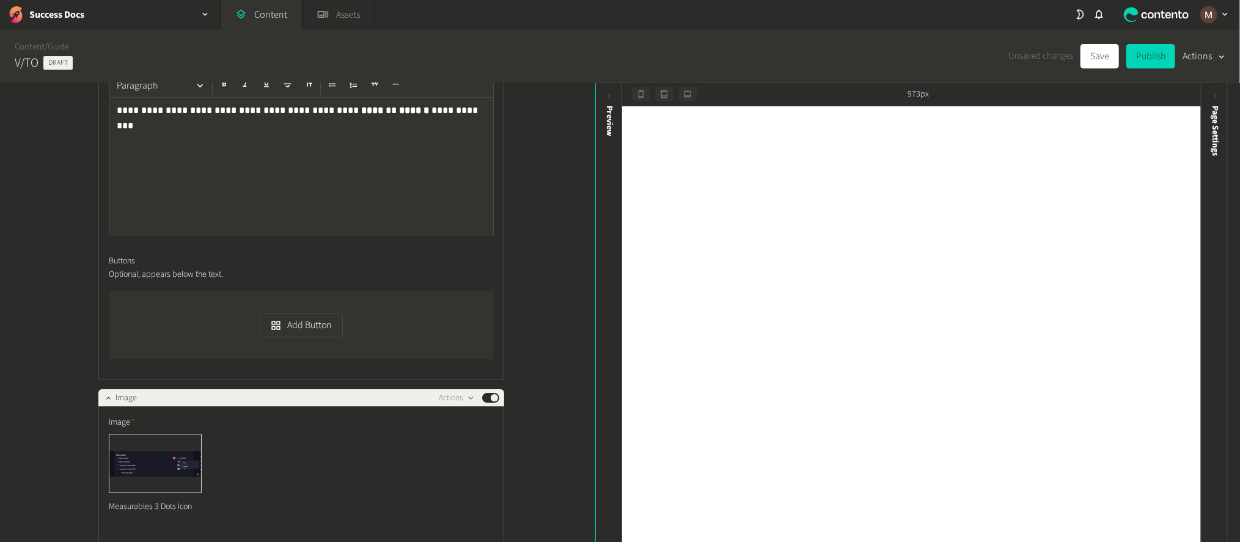
scroll to position [16778, 0]
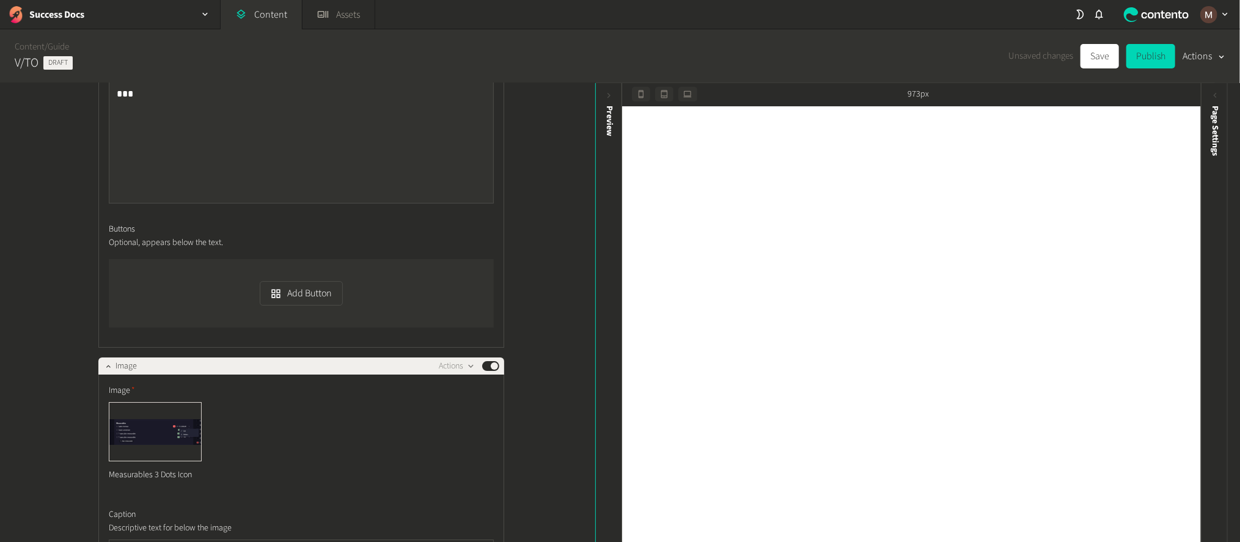
drag, startPoint x: 188, startPoint y: 484, endPoint x: 101, endPoint y: 425, distance: 105.1
click at [549, 372] on div "**********" at bounding box center [297, 313] width 595 height 461
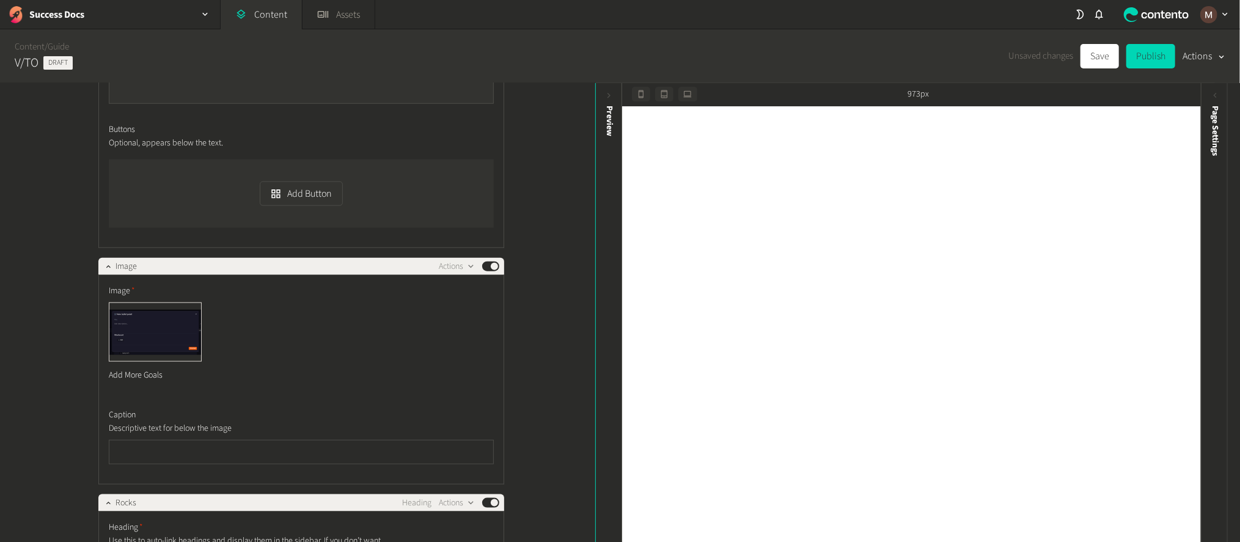
scroll to position [18153, 0]
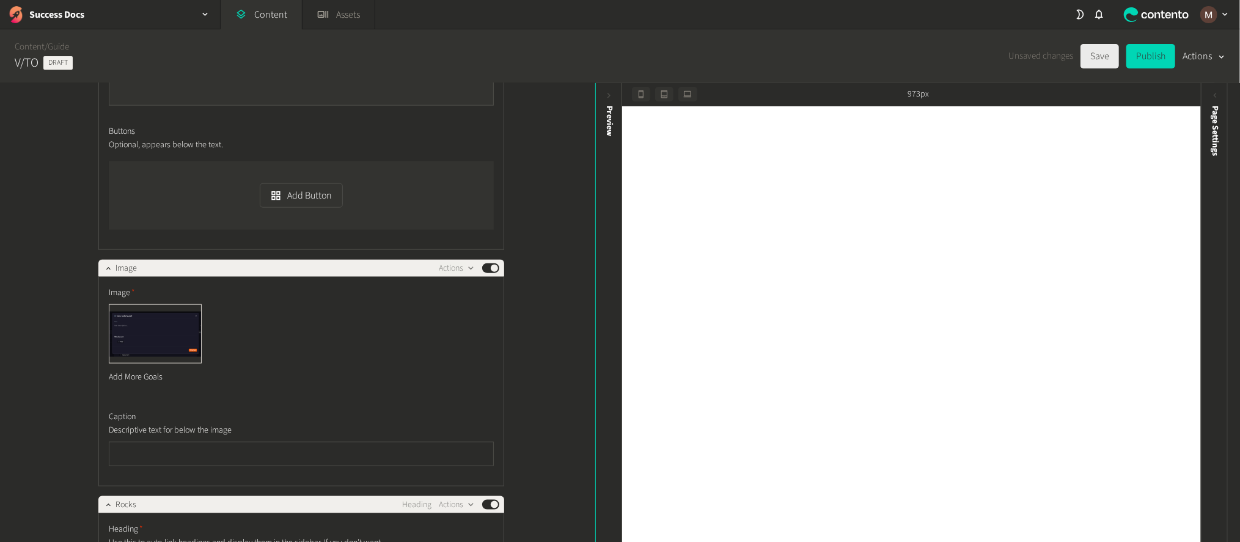
click at [1106, 55] on button "Save" at bounding box center [1100, 56] width 39 height 24
click at [1101, 52] on button "Save" at bounding box center [1100, 56] width 39 height 24
click at [63, 46] on link "Guide" at bounding box center [58, 46] width 21 height 13
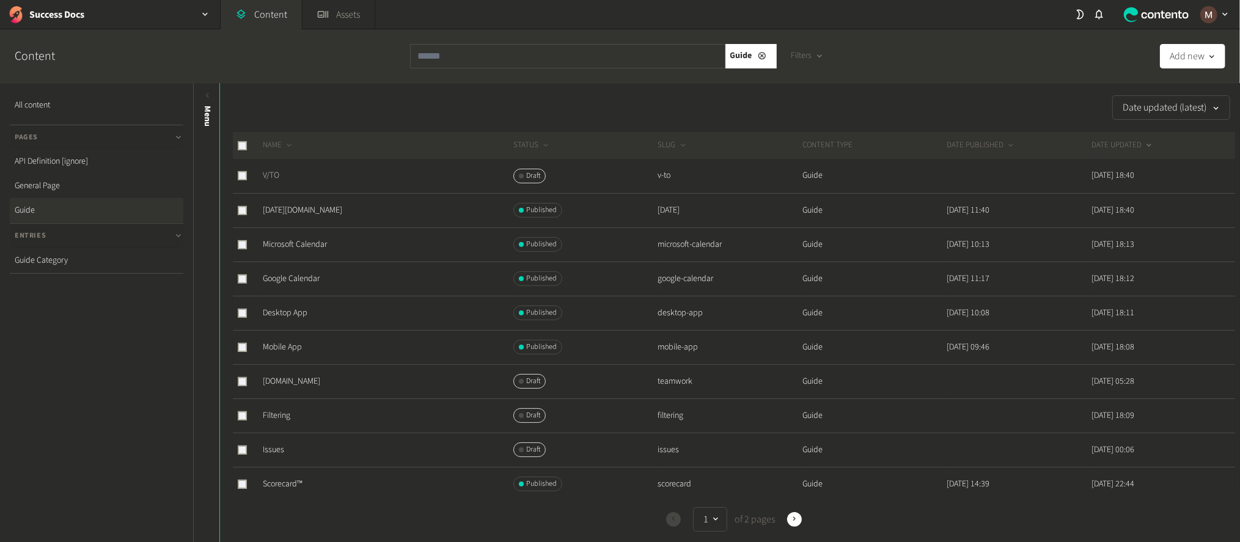
click at [268, 169] on link "V/TO" at bounding box center [271, 175] width 17 height 12
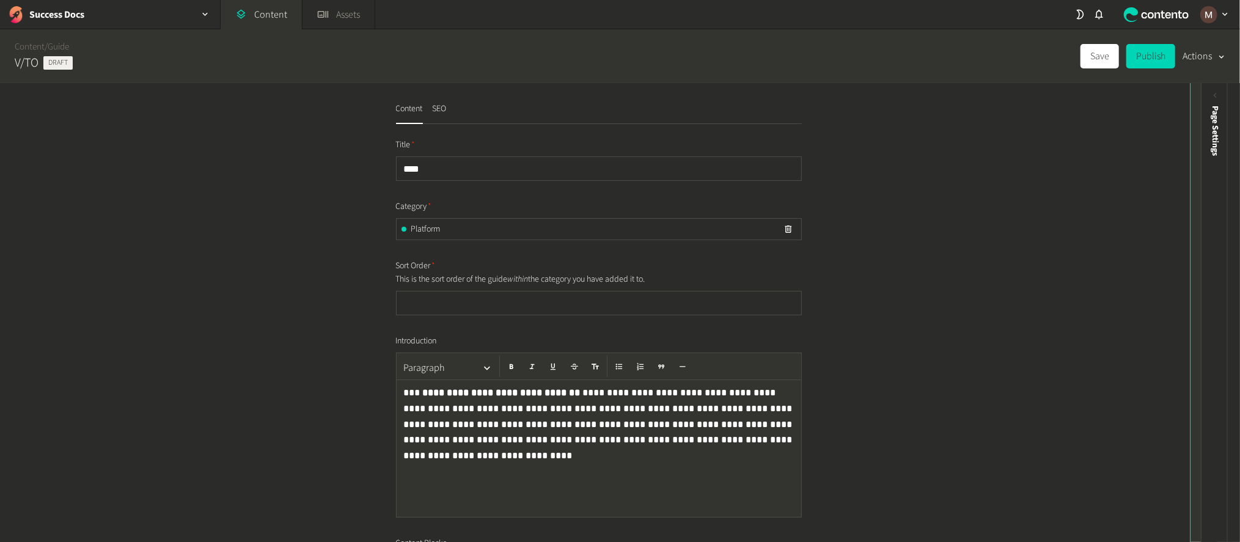
click at [1204, 93] on icon at bounding box center [1204, 95] width 3 height 5
